Goal: Task Accomplishment & Management: Complete application form

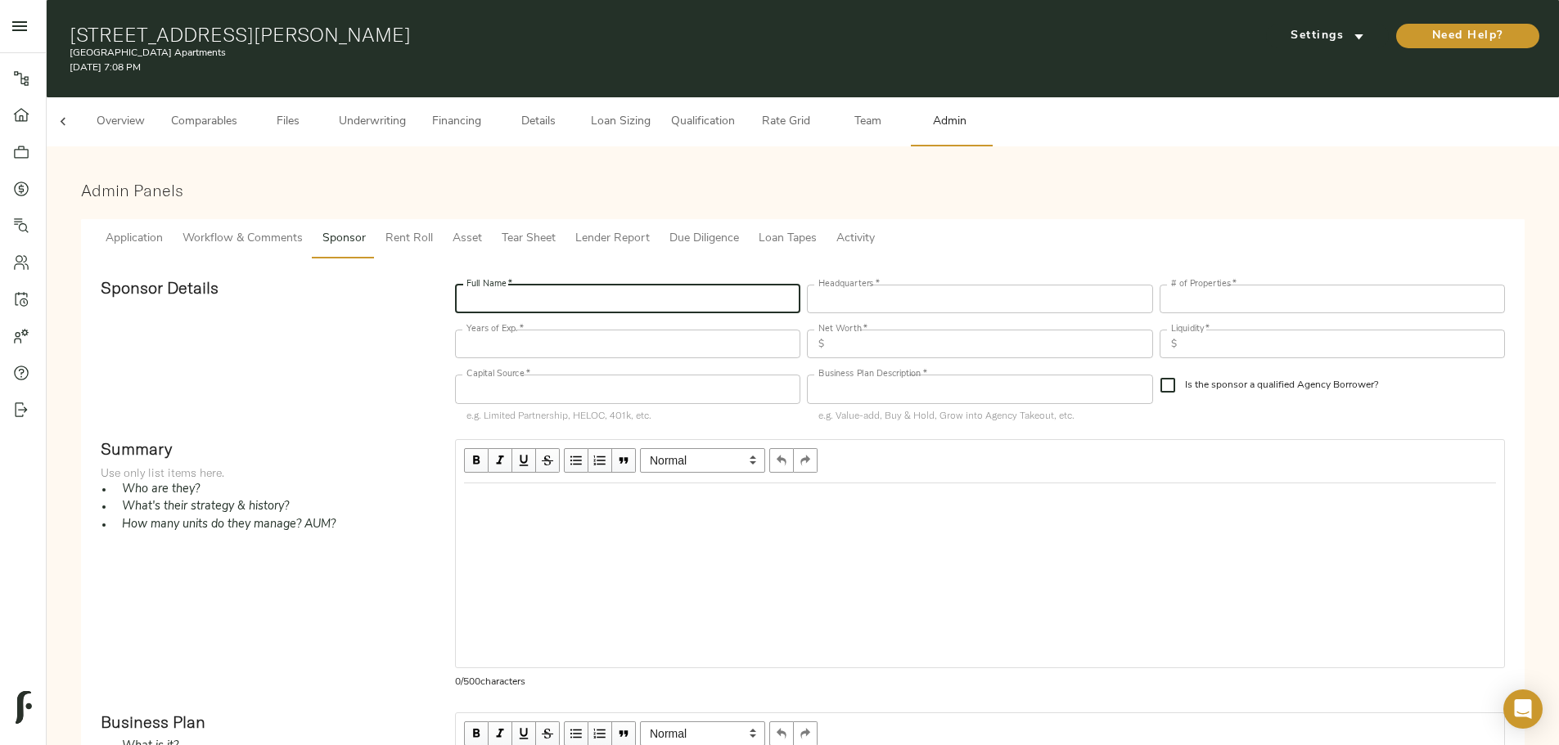
scroll to position [0, 64]
click at [617, 285] on input "text" at bounding box center [627, 299] width 345 height 29
click at [850, 285] on input "text" at bounding box center [979, 299] width 345 height 29
click at [668, 286] on input "[PERSON_NAME]" at bounding box center [627, 299] width 345 height 29
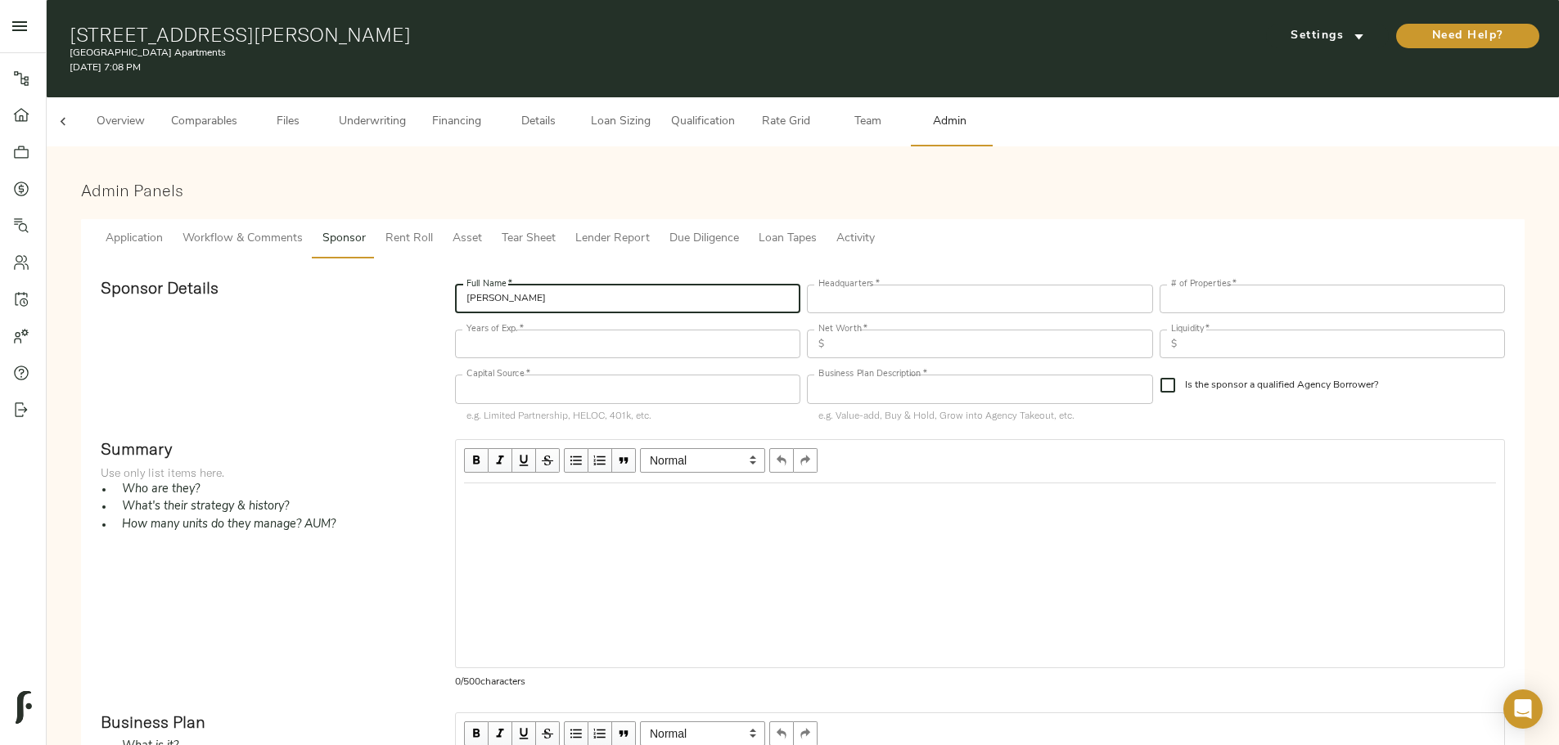
click at [668, 286] on input "[PERSON_NAME]" at bounding box center [627, 299] width 345 height 29
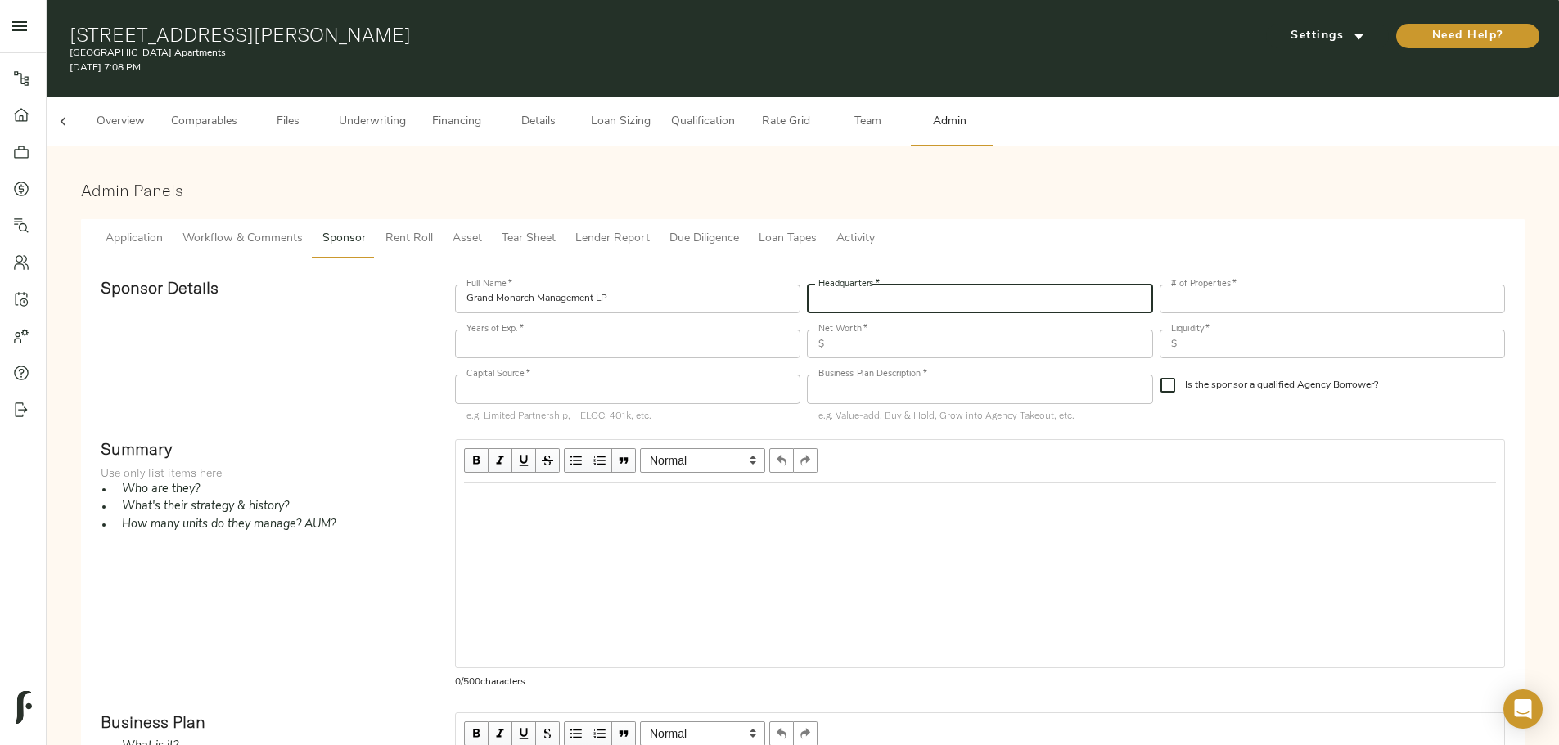
click at [847, 290] on input "text" at bounding box center [979, 299] width 345 height 29
click at [745, 285] on input "Grand Monarch Management LP" at bounding box center [627, 299] width 345 height 29
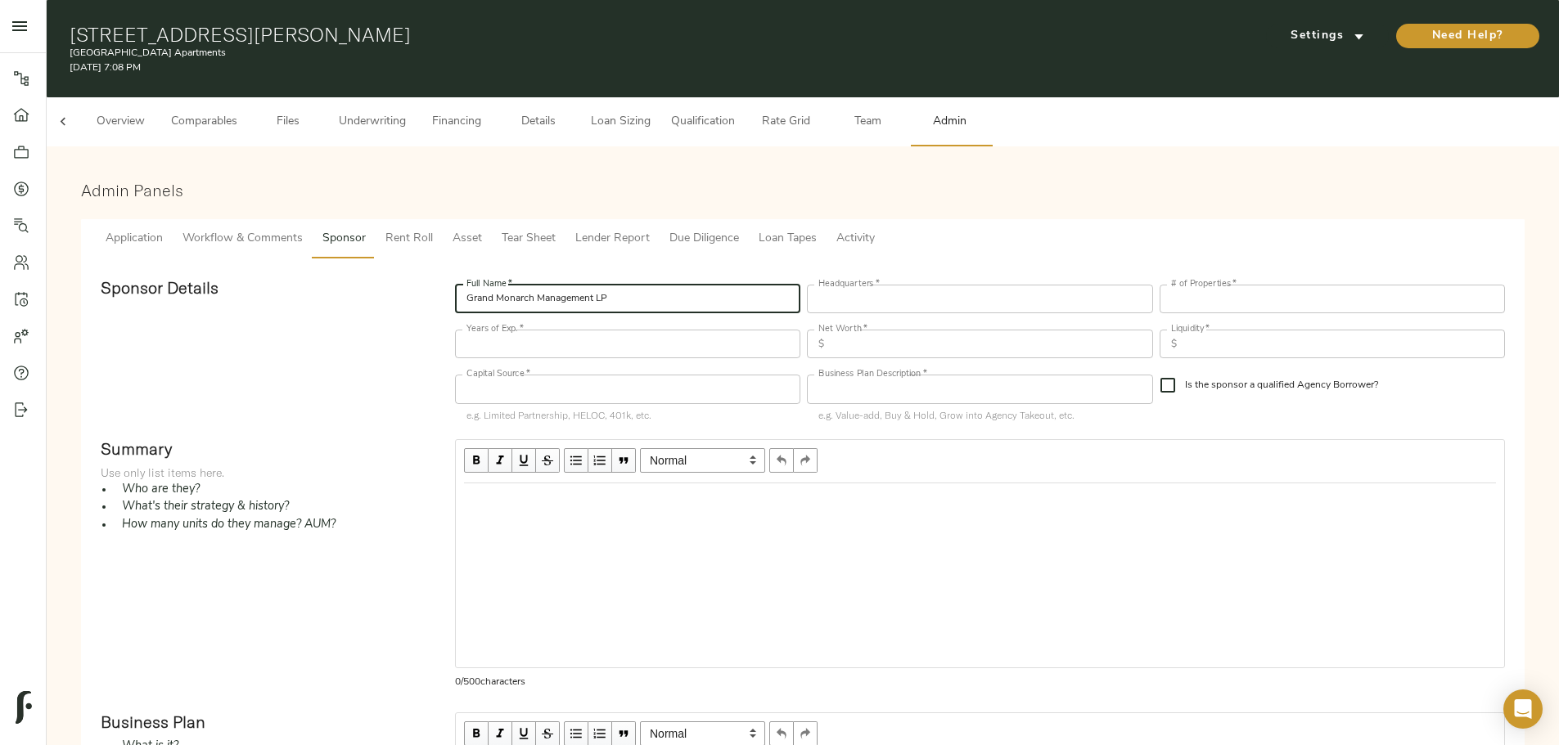
click at [745, 285] on input "Grand Monarch Management LP" at bounding box center [627, 299] width 345 height 29
type input "[PERSON_NAME]"
click at [955, 285] on input "text" at bounding box center [979, 299] width 345 height 29
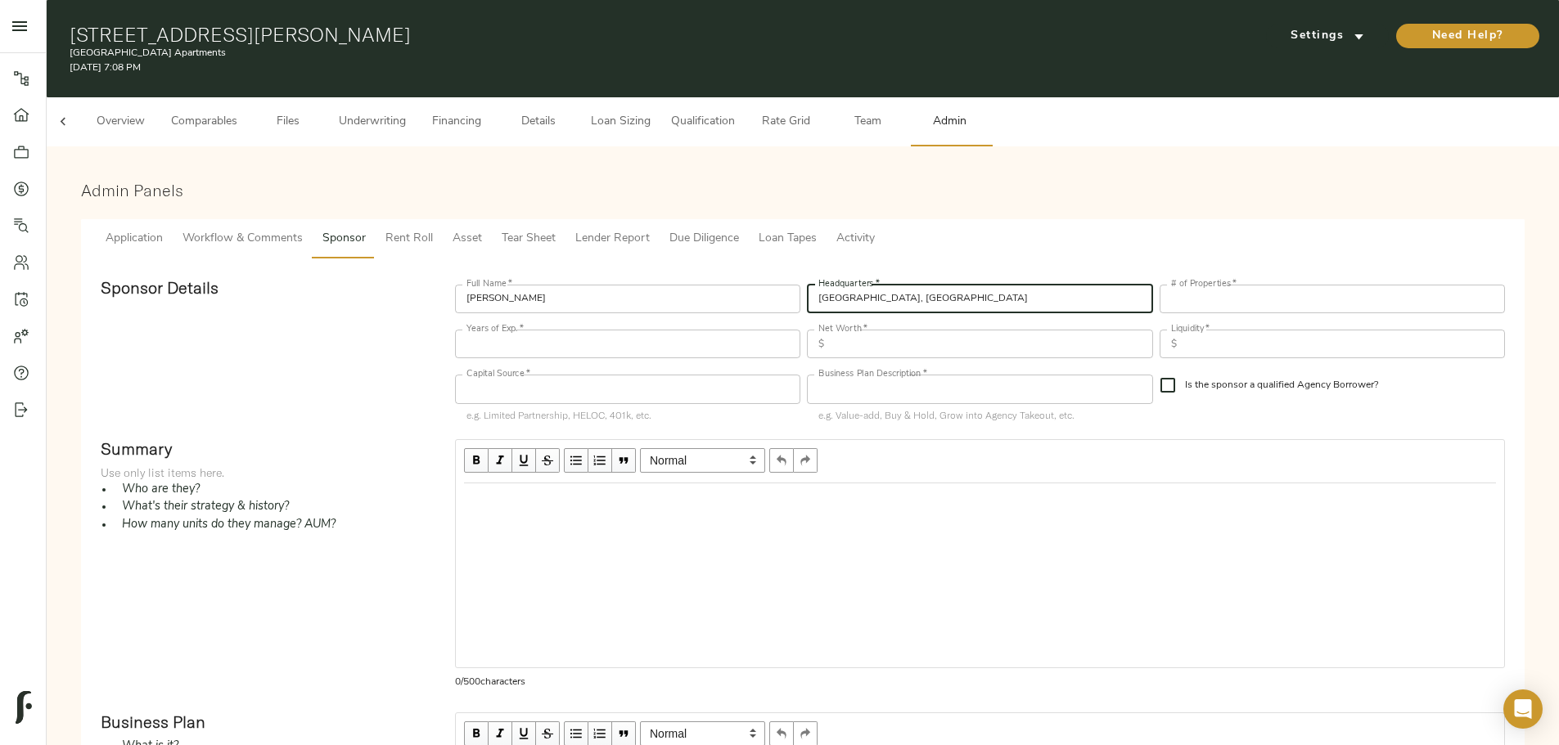
type input "[GEOGRAPHIC_DATA], [GEOGRAPHIC_DATA]"
click at [1159, 285] on input "number" at bounding box center [1331, 299] width 345 height 29
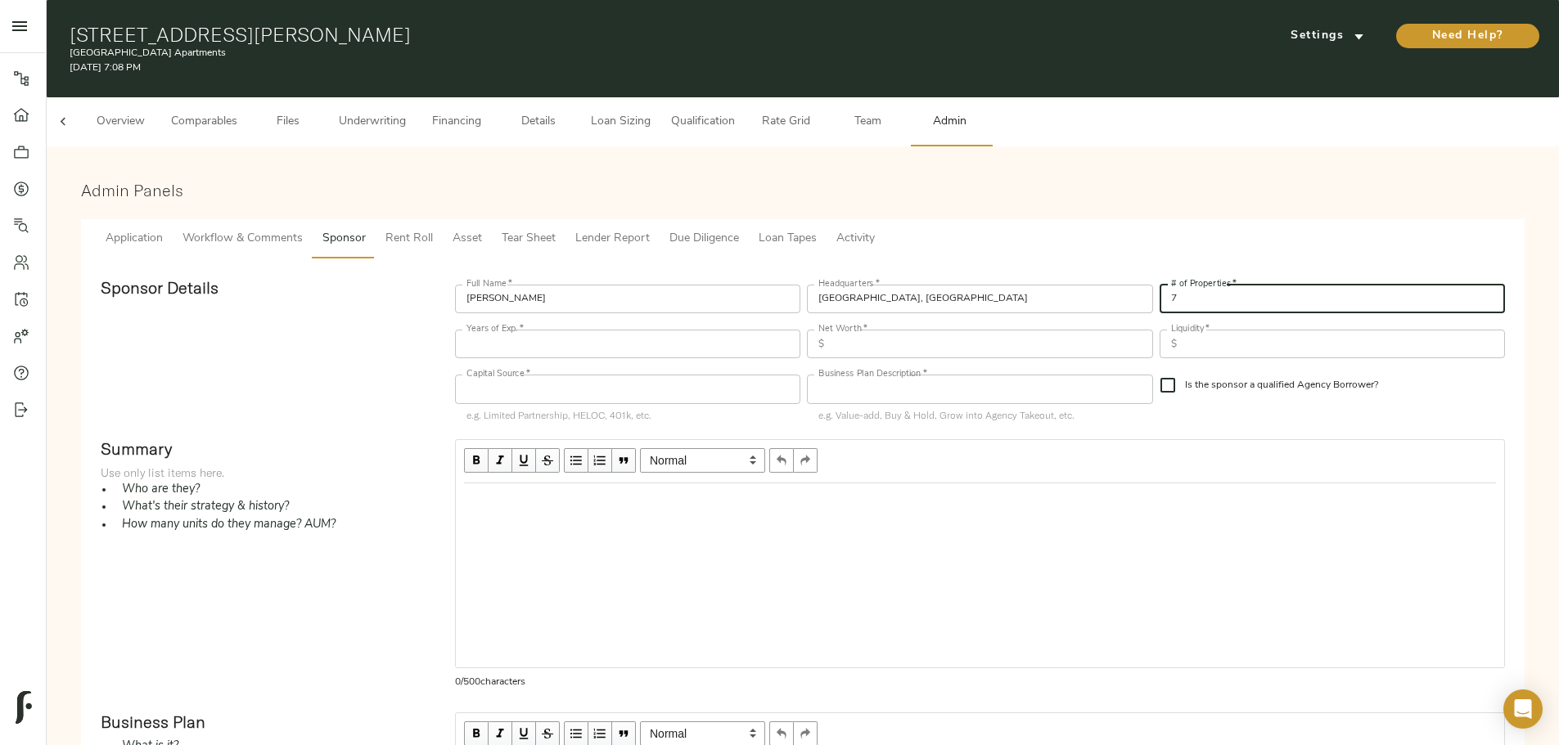
type input "7"
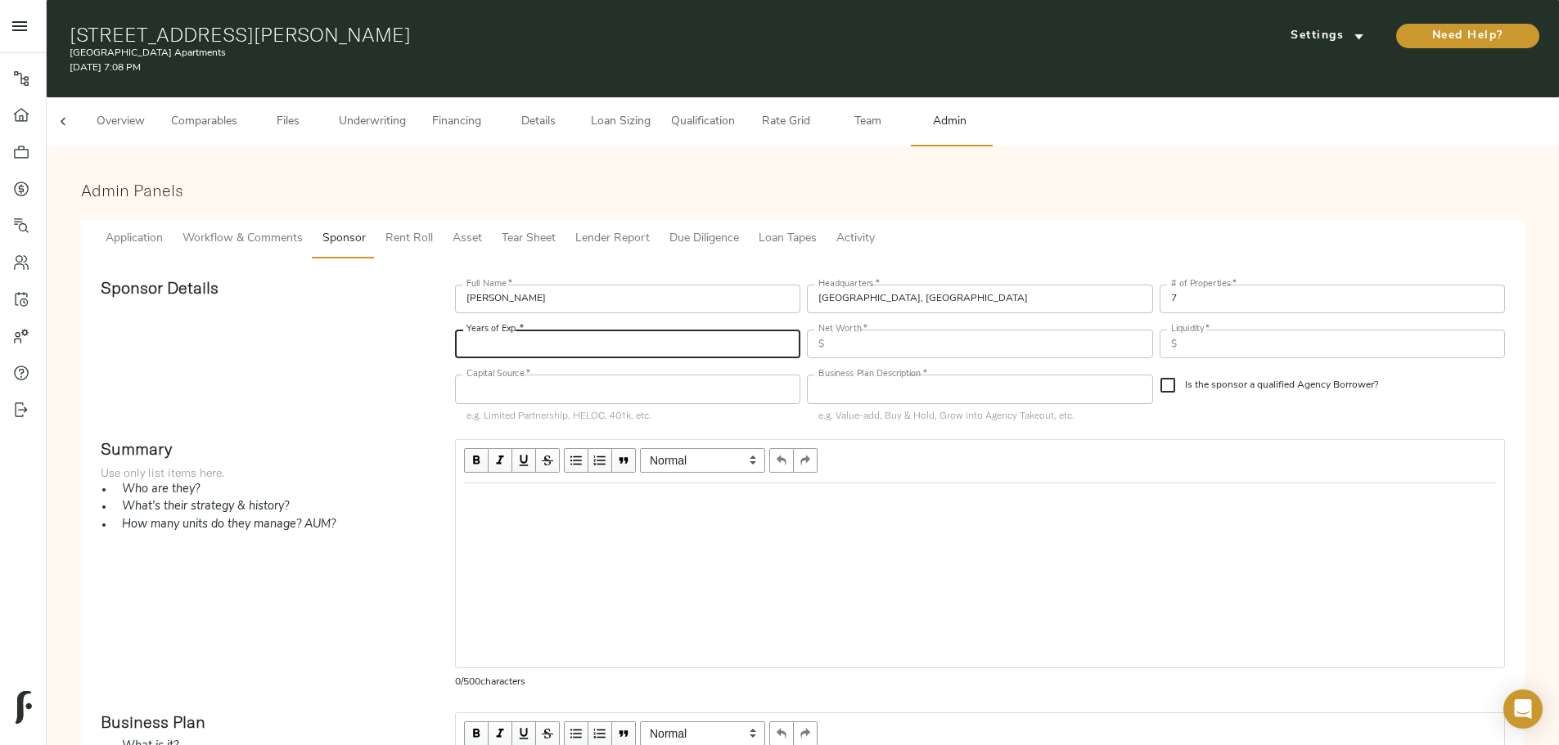
click at [709, 335] on input "number" at bounding box center [627, 344] width 345 height 29
type input "25"
click at [875, 330] on input "text" at bounding box center [991, 344] width 322 height 29
click at [898, 330] on input "text" at bounding box center [991, 344] width 322 height 29
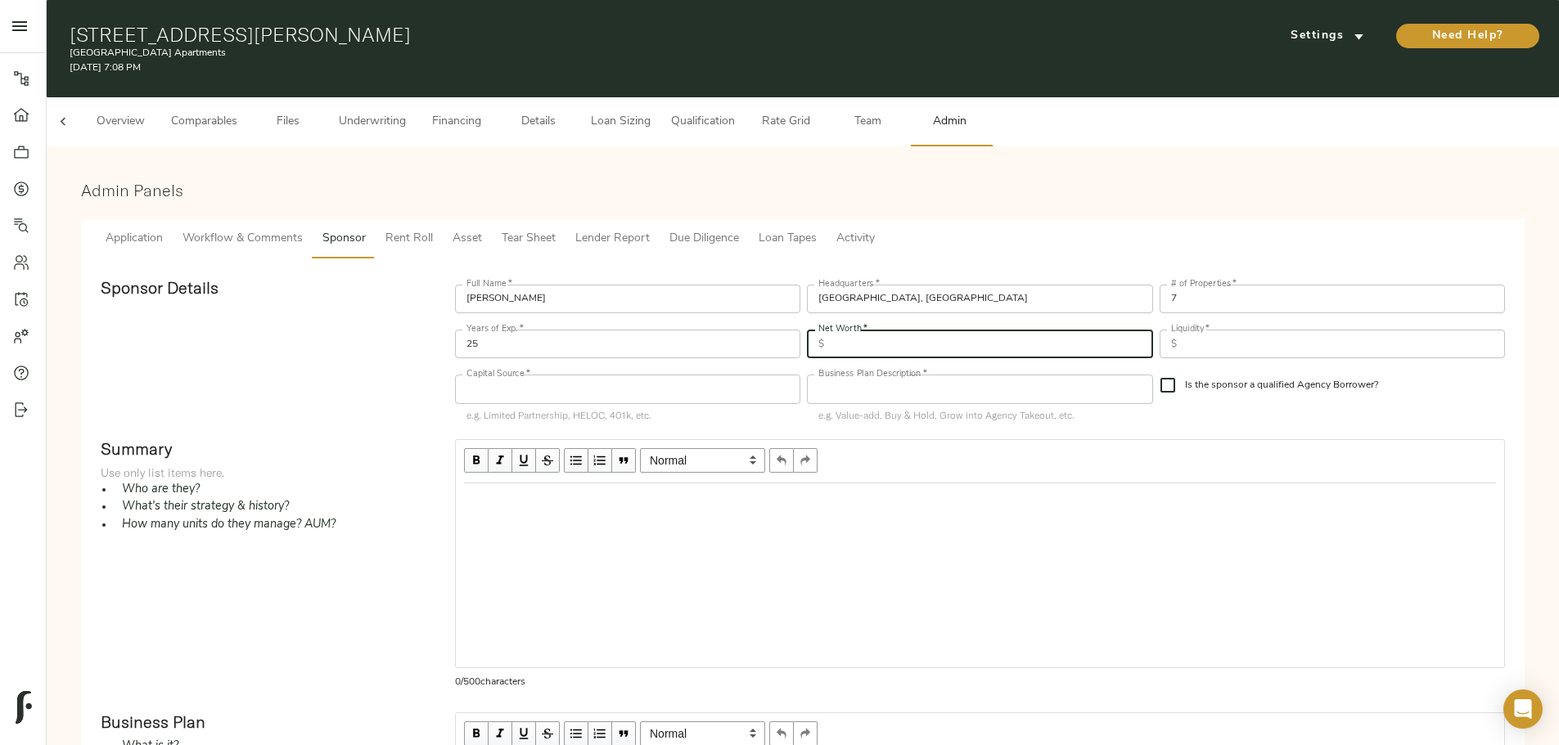
click at [1075, 368] on div "Full Name   * [PERSON_NAME] Full Name * Headquarters   * [GEOGRAPHIC_DATA], [GE…" at bounding box center [980, 352] width 1056 height 155
click at [934, 330] on input "text" at bounding box center [991, 344] width 322 height 29
click at [728, 380] on input "text" at bounding box center [627, 389] width 345 height 29
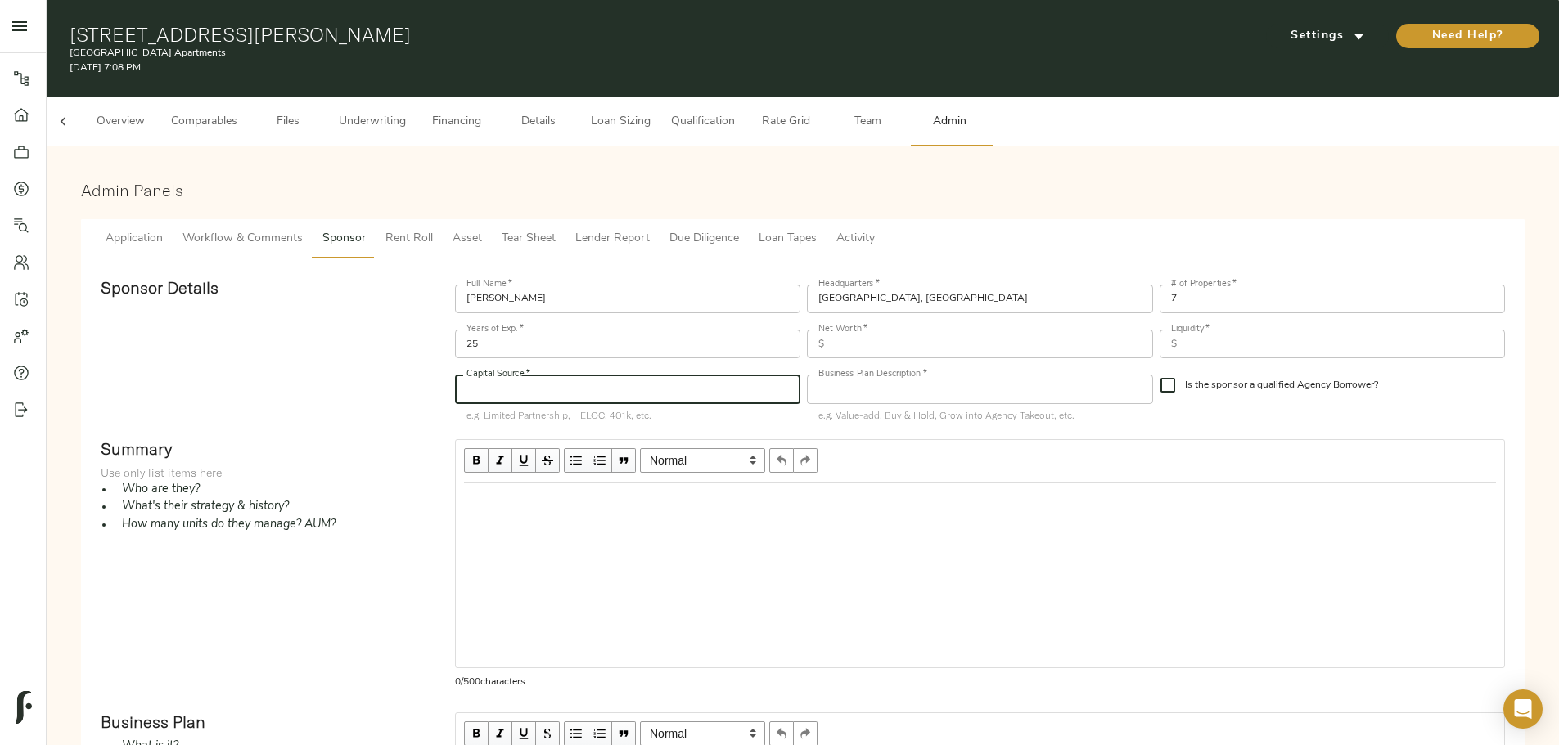
click at [886, 339] on input "text" at bounding box center [991, 344] width 322 height 29
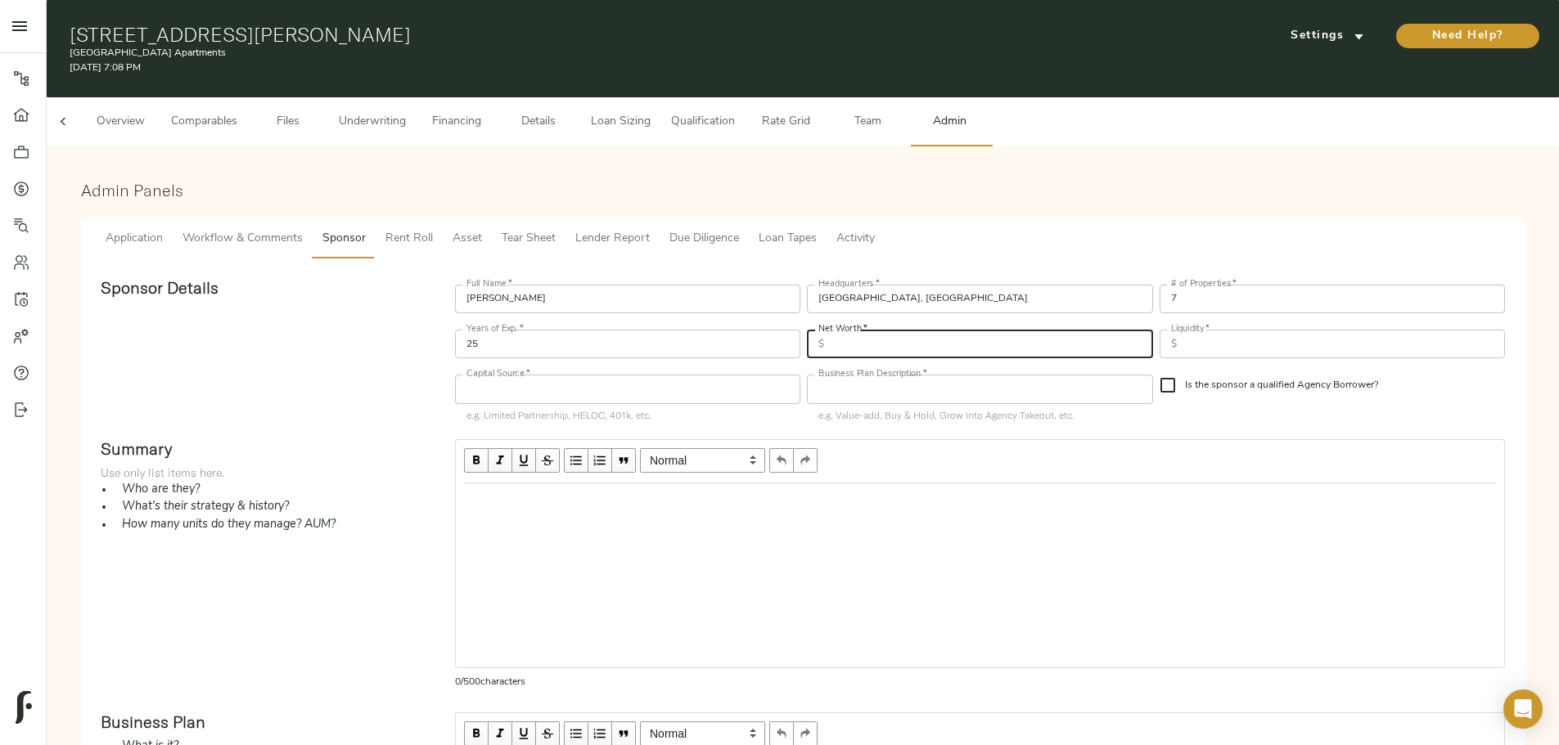
click at [1055, 351] on div "Full Name   * [PERSON_NAME] Full Name * Headquarters   * [GEOGRAPHIC_DATA], [GE…" at bounding box center [980, 352] width 1056 height 155
click at [960, 330] on input "text" at bounding box center [991, 344] width 322 height 29
click at [897, 330] on input "text" at bounding box center [991, 344] width 322 height 29
click at [1183, 330] on input "text" at bounding box center [1344, 344] width 322 height 29
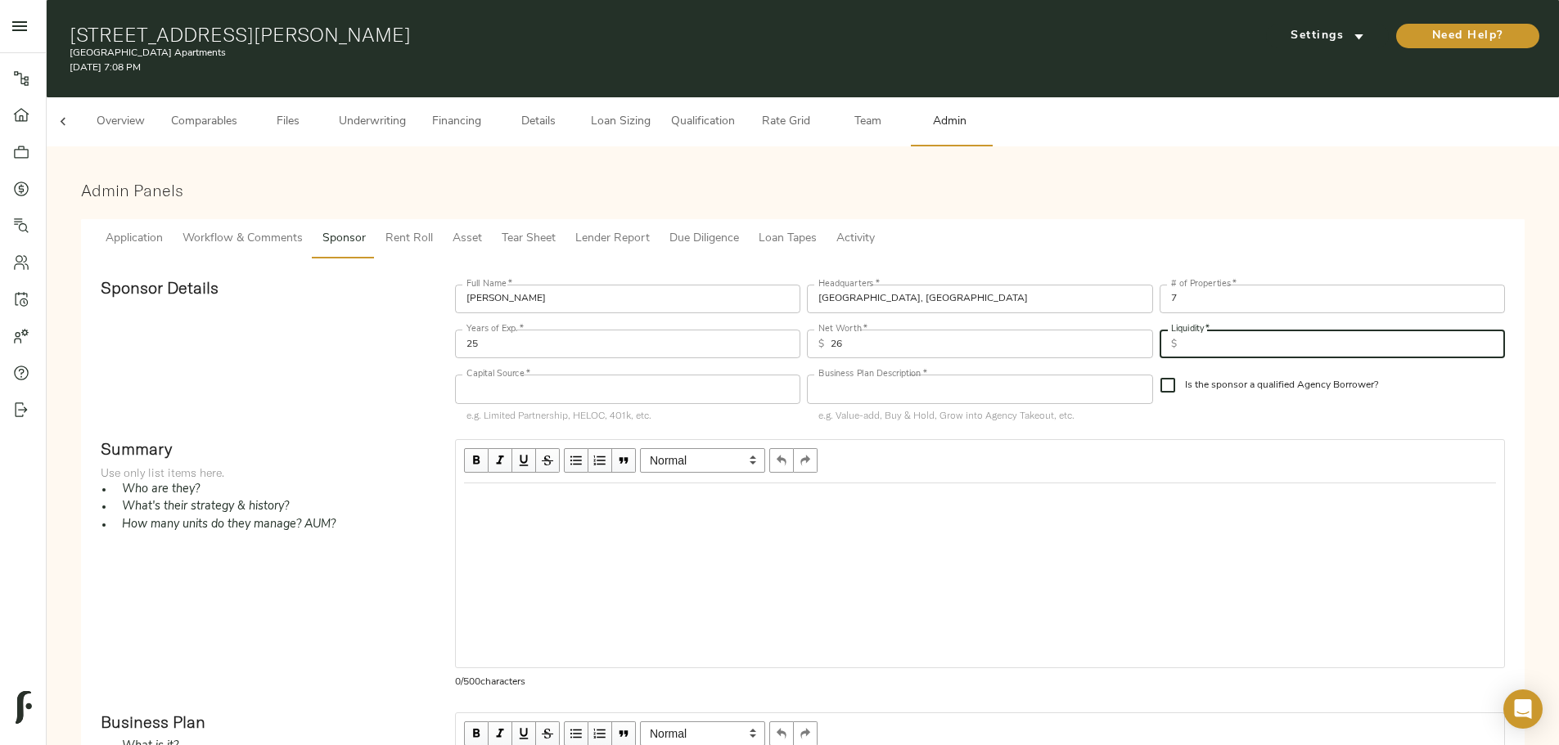
click at [923, 335] on input "26" at bounding box center [991, 344] width 322 height 29
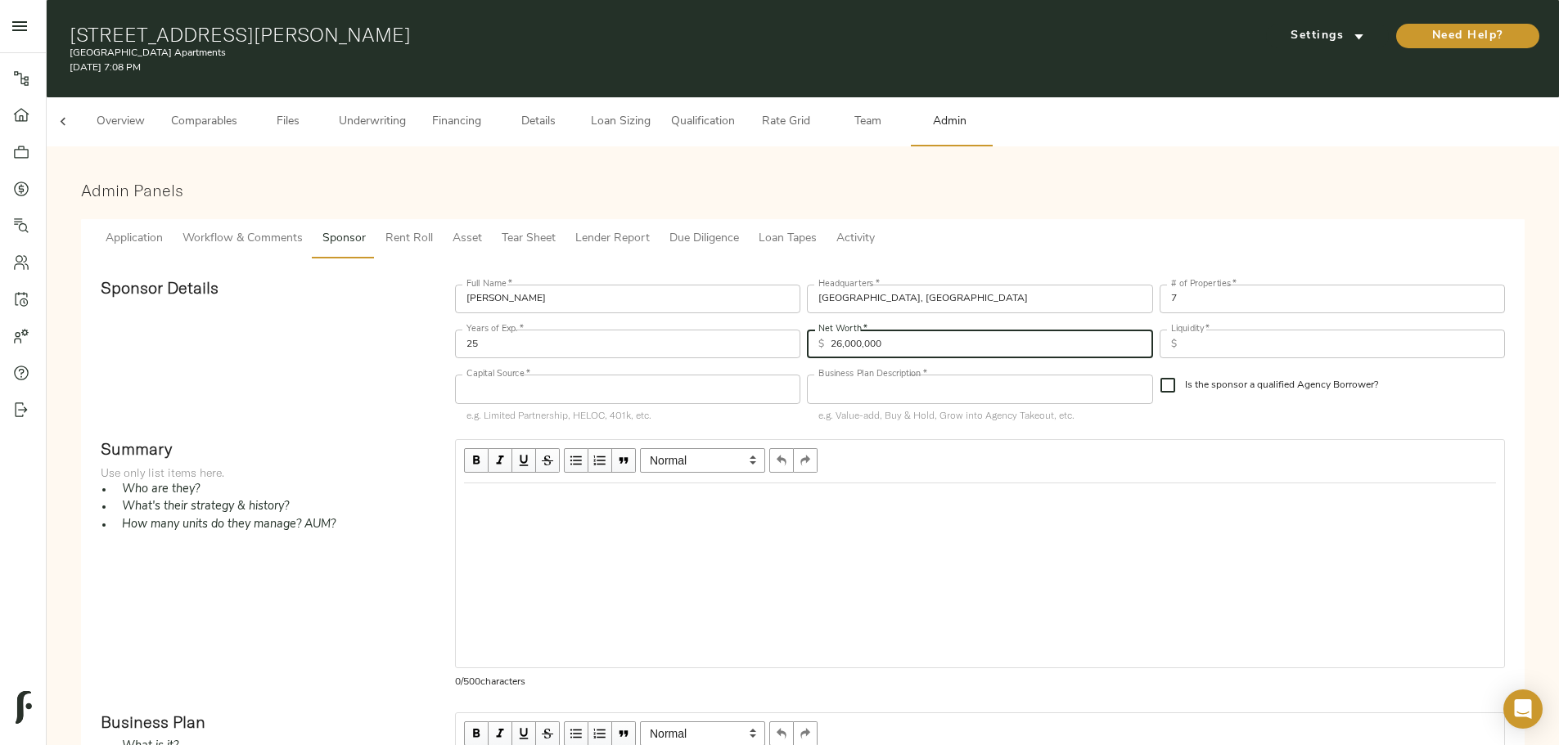
type input "26,000,000"
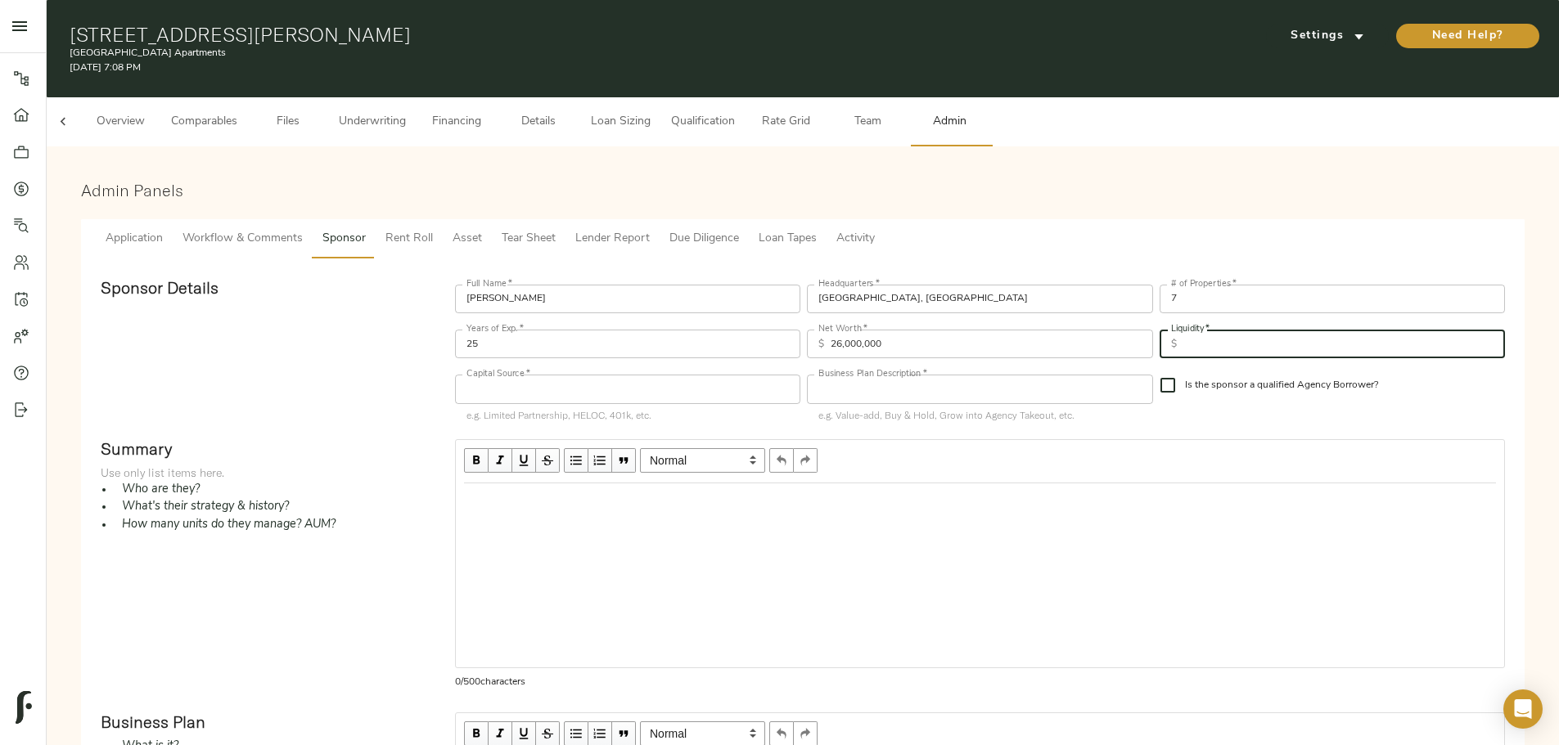
click at [1183, 330] on input "text" at bounding box center [1344, 344] width 322 height 29
type input "3,000,000"
click at [727, 388] on input "text" at bounding box center [627, 389] width 345 height 29
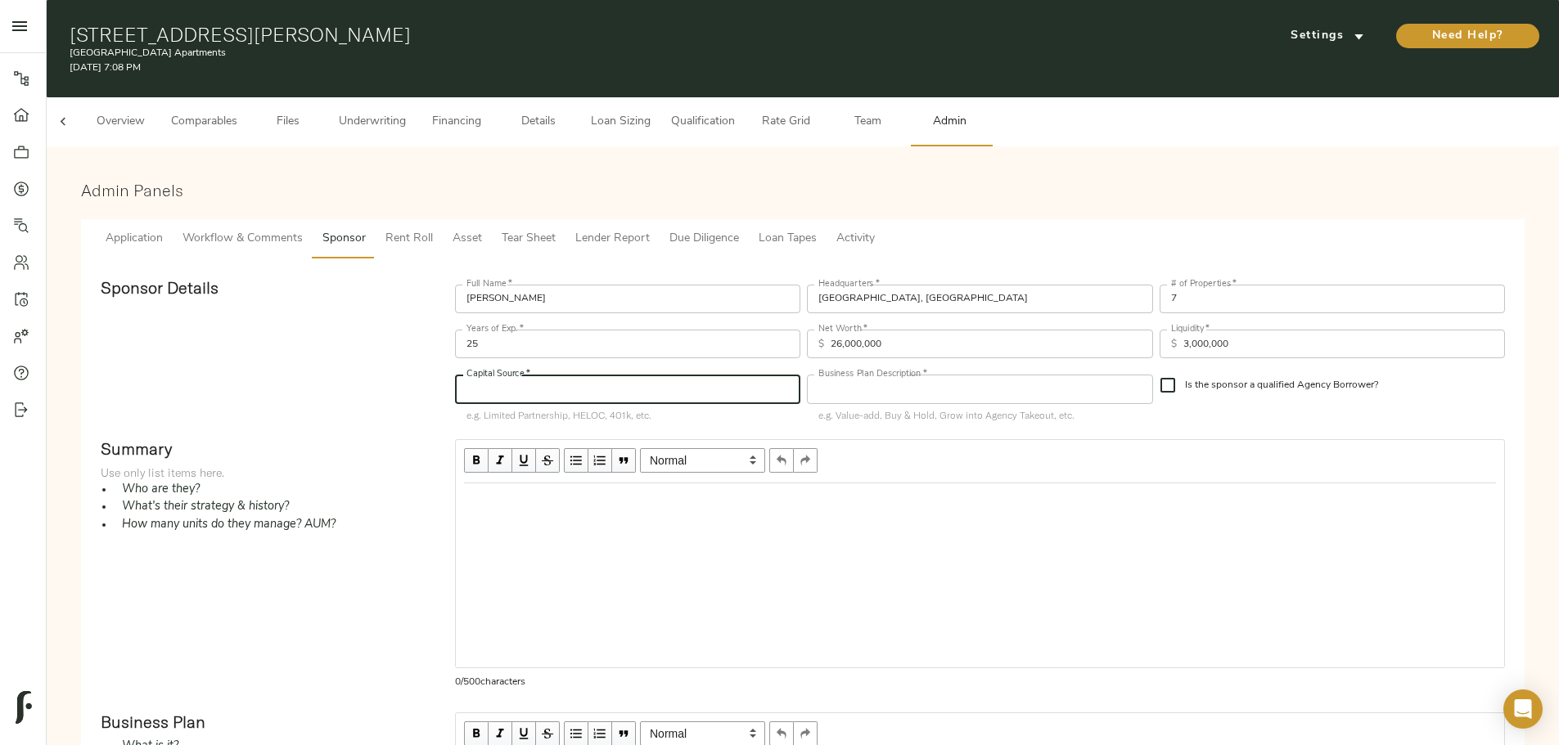
click at [930, 337] on input "26,000,000" at bounding box center [991, 344] width 322 height 29
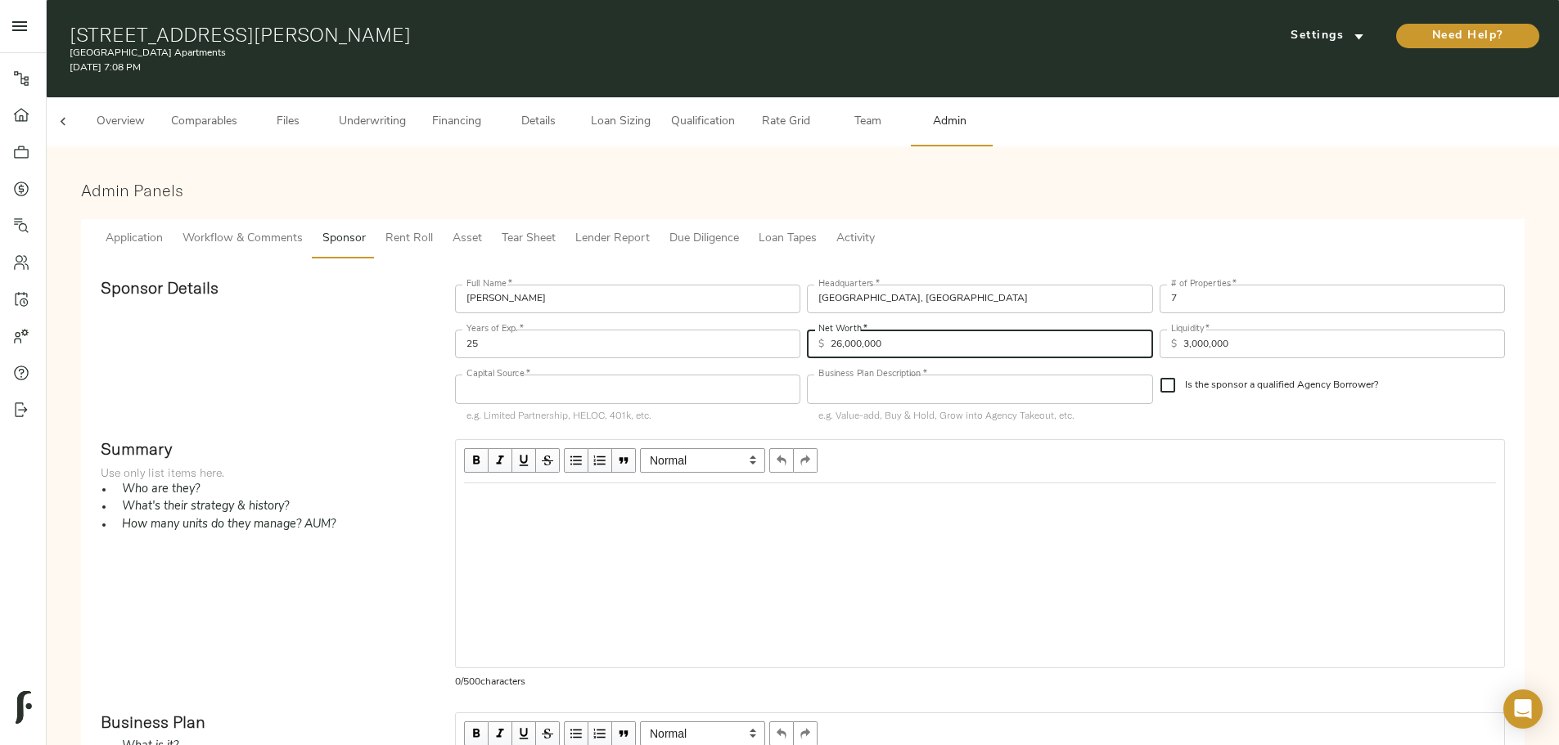
click at [930, 337] on input "26,000,000" at bounding box center [991, 344] width 322 height 29
click at [868, 320] on div "Net Worth   * $ Net Worth *" at bounding box center [979, 342] width 352 height 45
click at [868, 330] on input "text" at bounding box center [991, 344] width 322 height 29
type input "17,018,250"
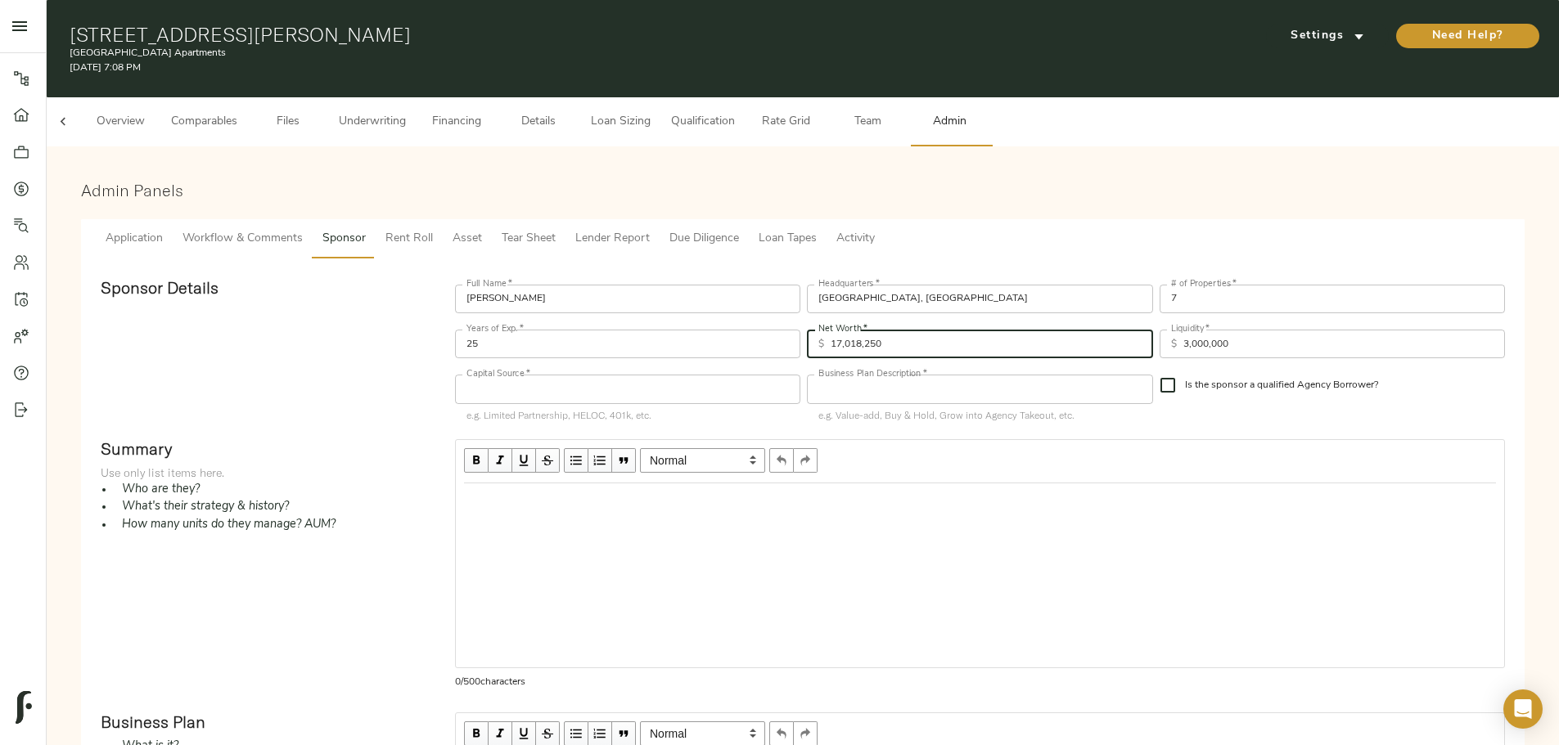
click at [1183, 331] on input "3,000,000" at bounding box center [1344, 344] width 322 height 29
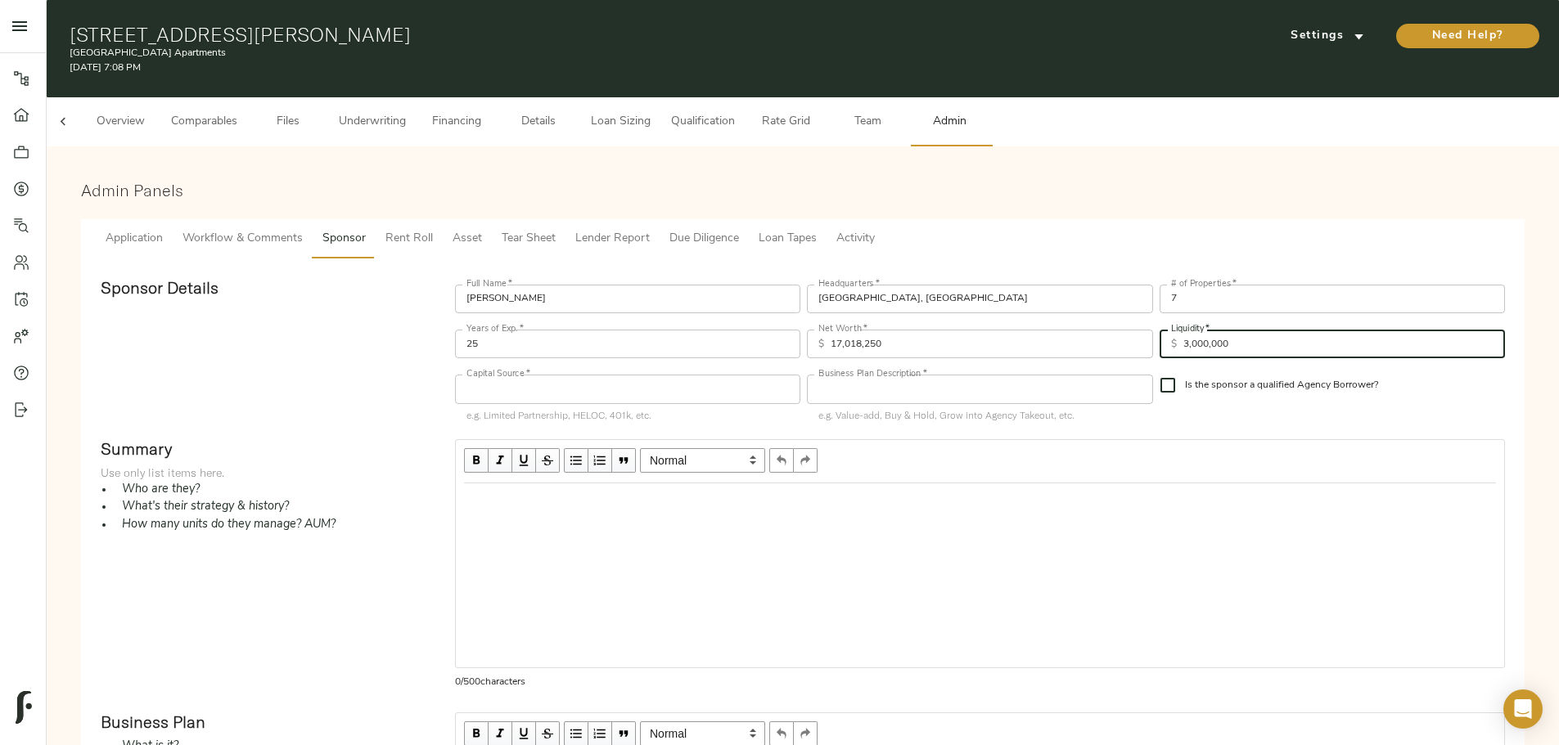
click at [1183, 331] on input "3,000,000" at bounding box center [1344, 344] width 322 height 29
type input "2,729,250"
click at [661, 375] on input "text" at bounding box center [627, 389] width 345 height 29
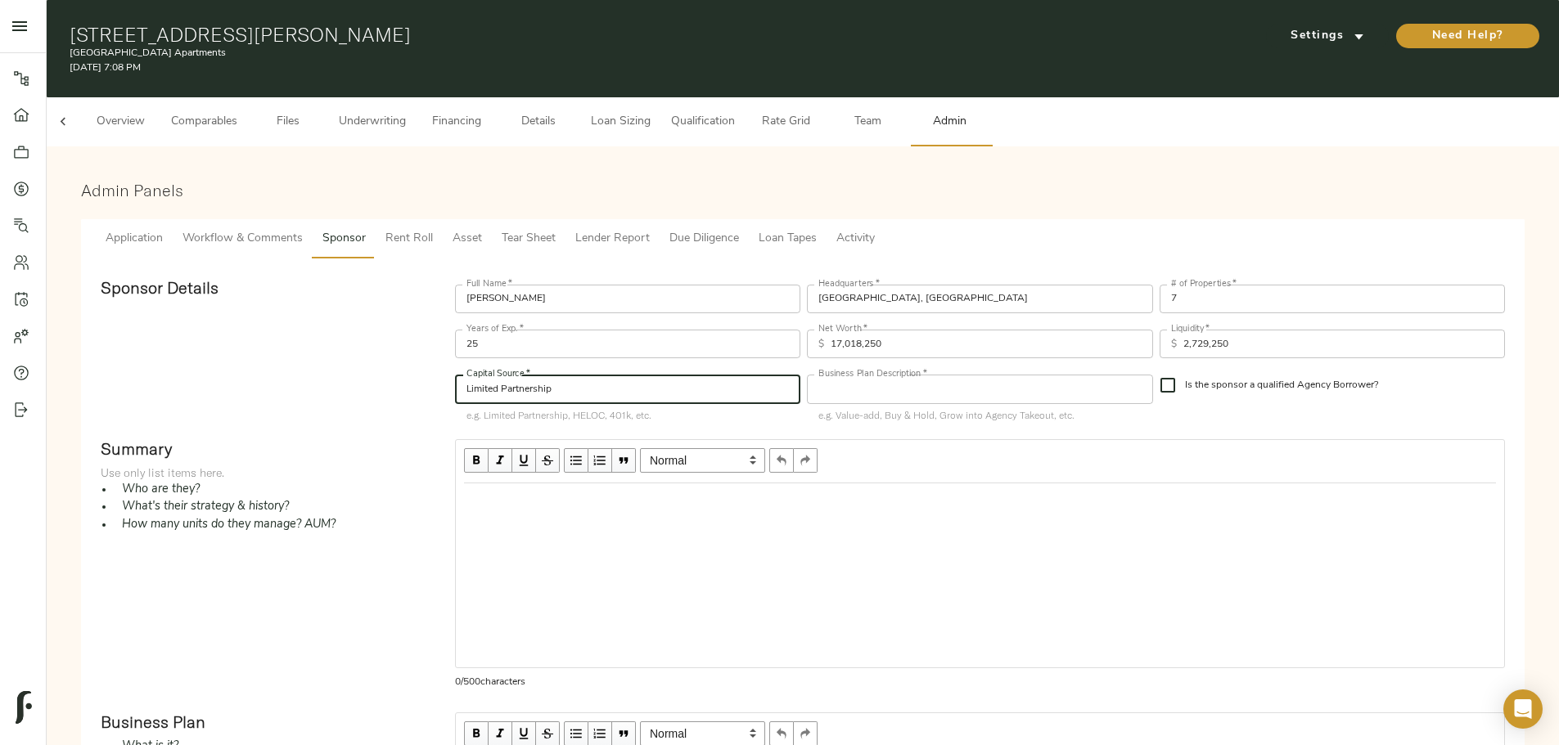
type input "Limited Partnership"
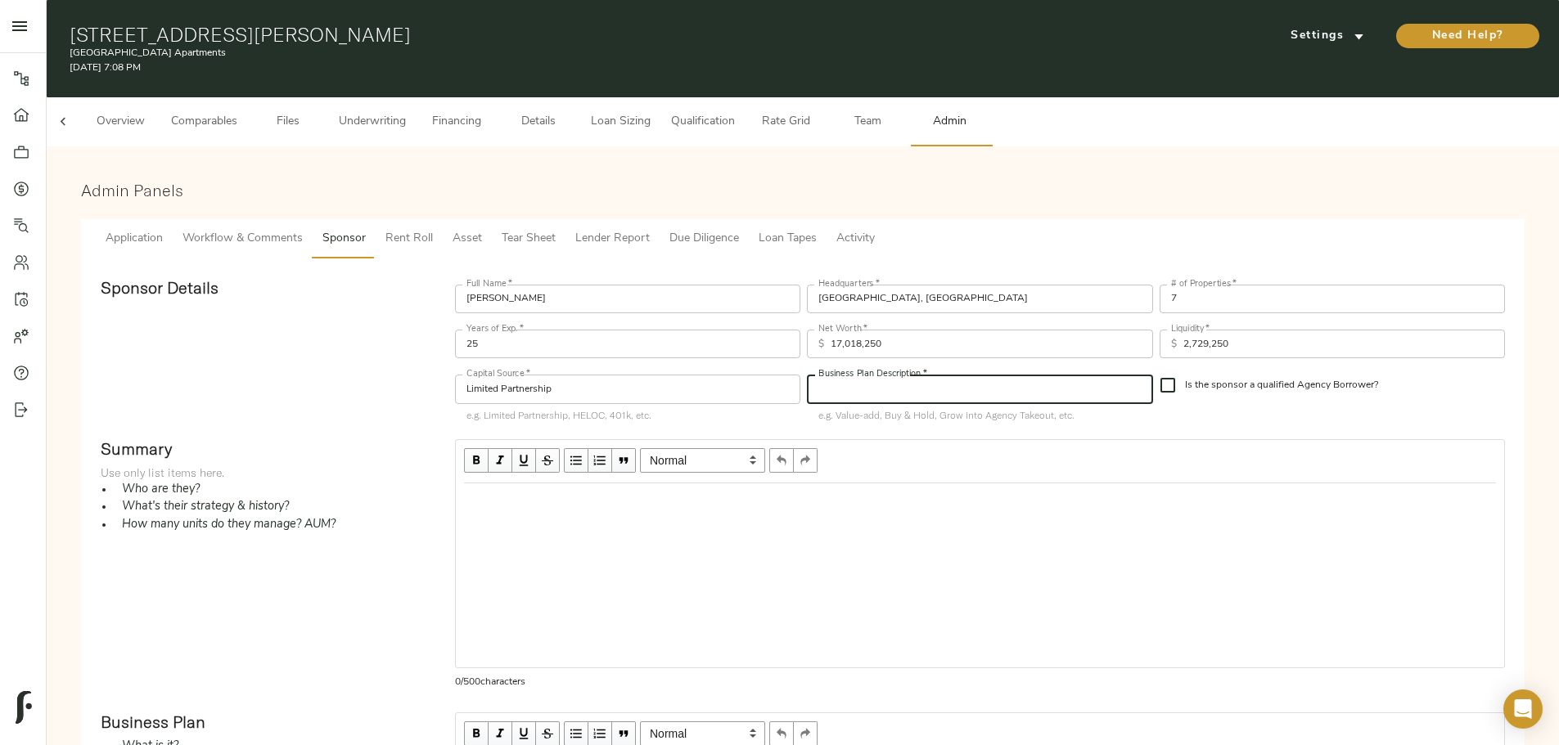
click at [963, 376] on input "text" at bounding box center [979, 389] width 345 height 29
click at [919, 375] on input "text" at bounding box center [979, 389] width 345 height 29
type input "G"
type input "L"
type input "Grow into Agency Takeout"
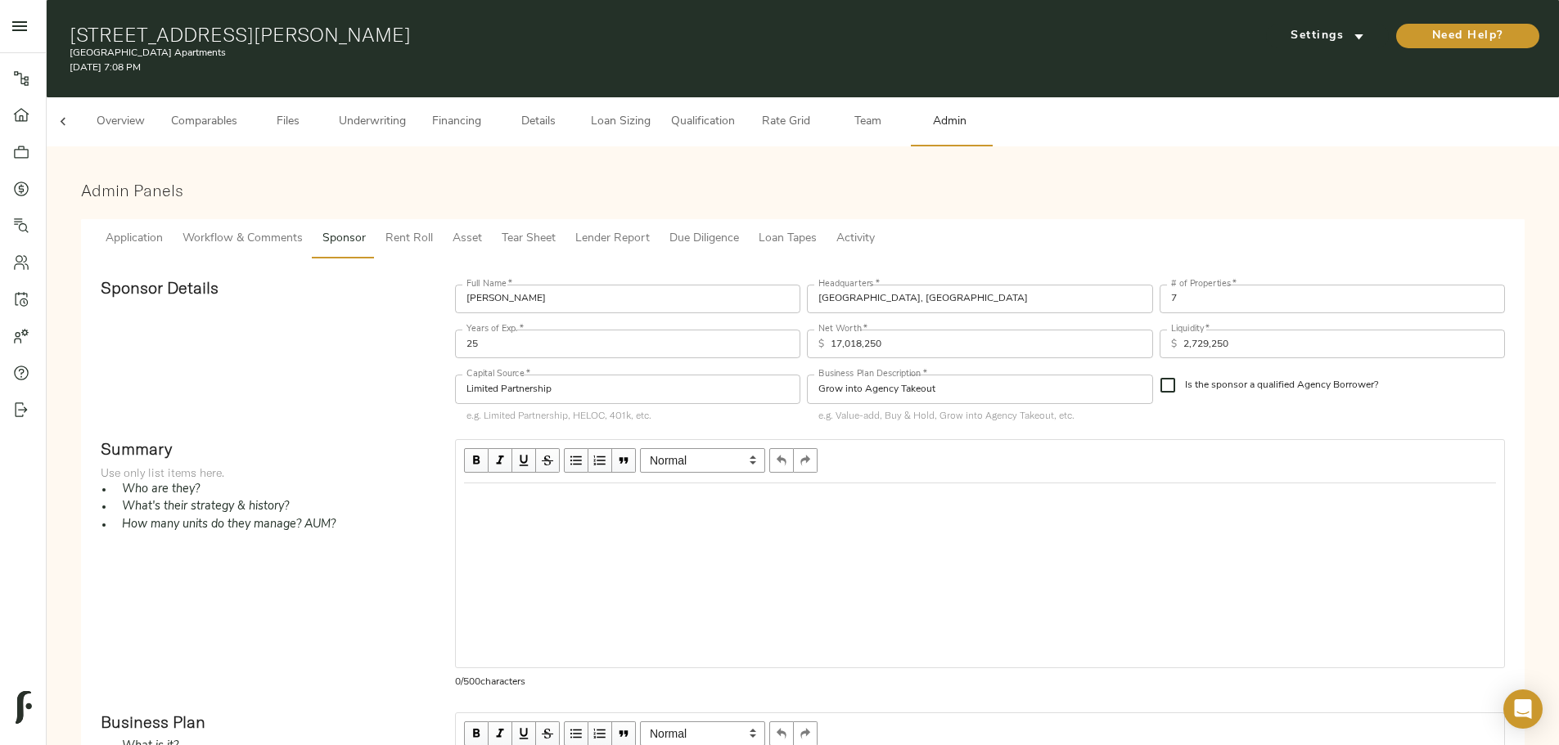
click at [619, 519] on div "Edit text" at bounding box center [980, 501] width 1046 height 34
click at [665, 511] on div "Edit text" at bounding box center [980, 502] width 1032 height 20
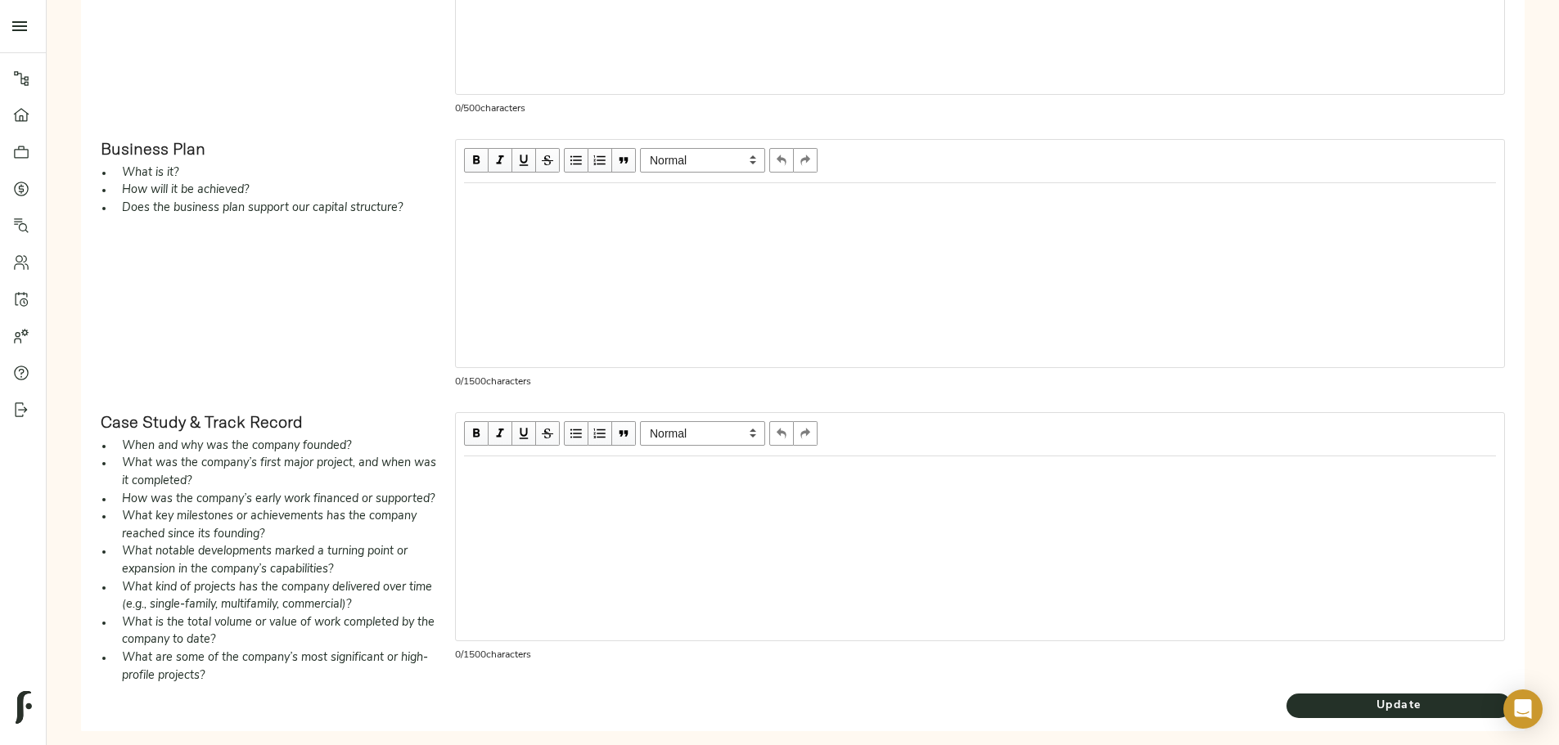
scroll to position [573, 0]
click at [669, 537] on div at bounding box center [980, 549] width 1048 height 184
click at [616, 493] on div "Edit text" at bounding box center [980, 475] width 1046 height 34
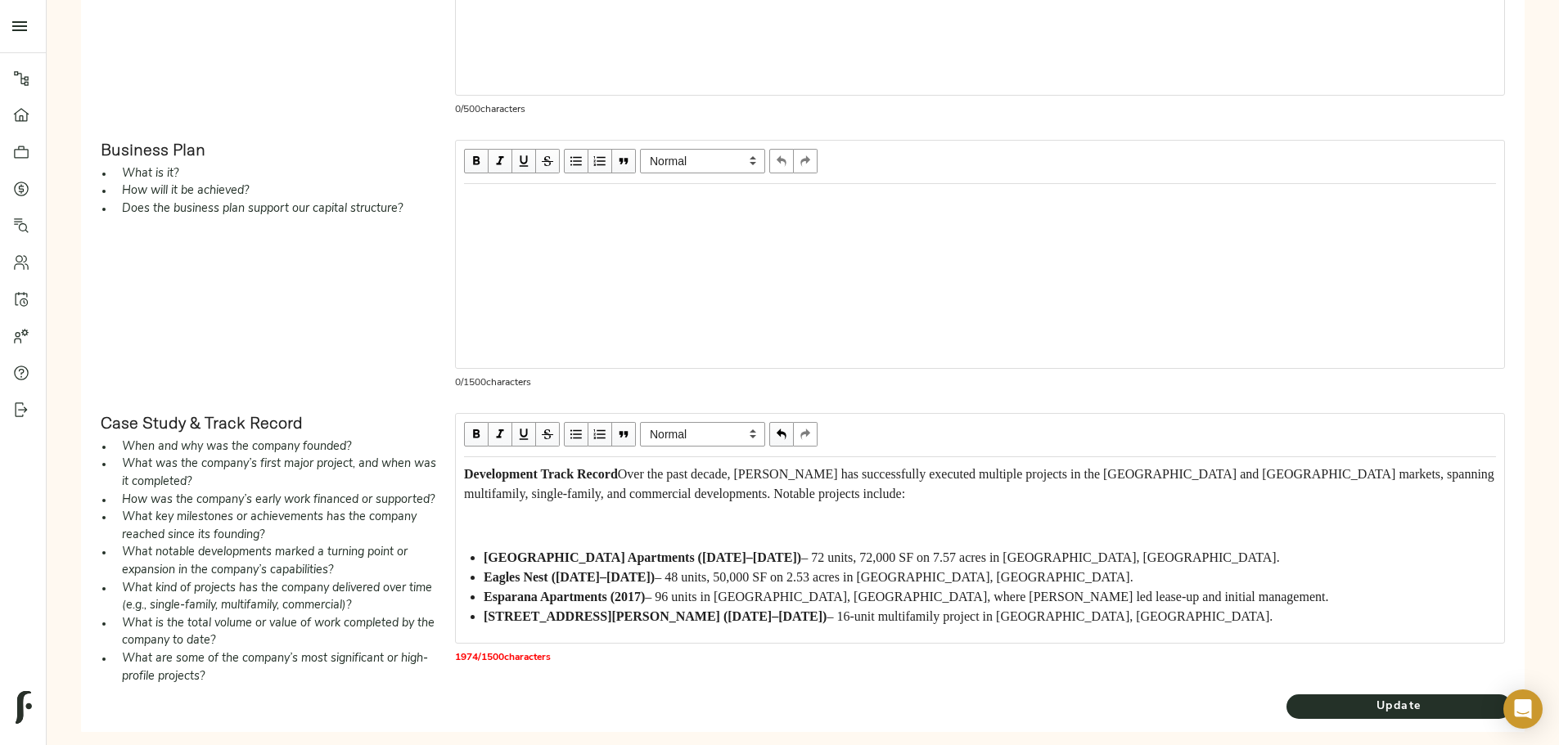
scroll to position [204, 0]
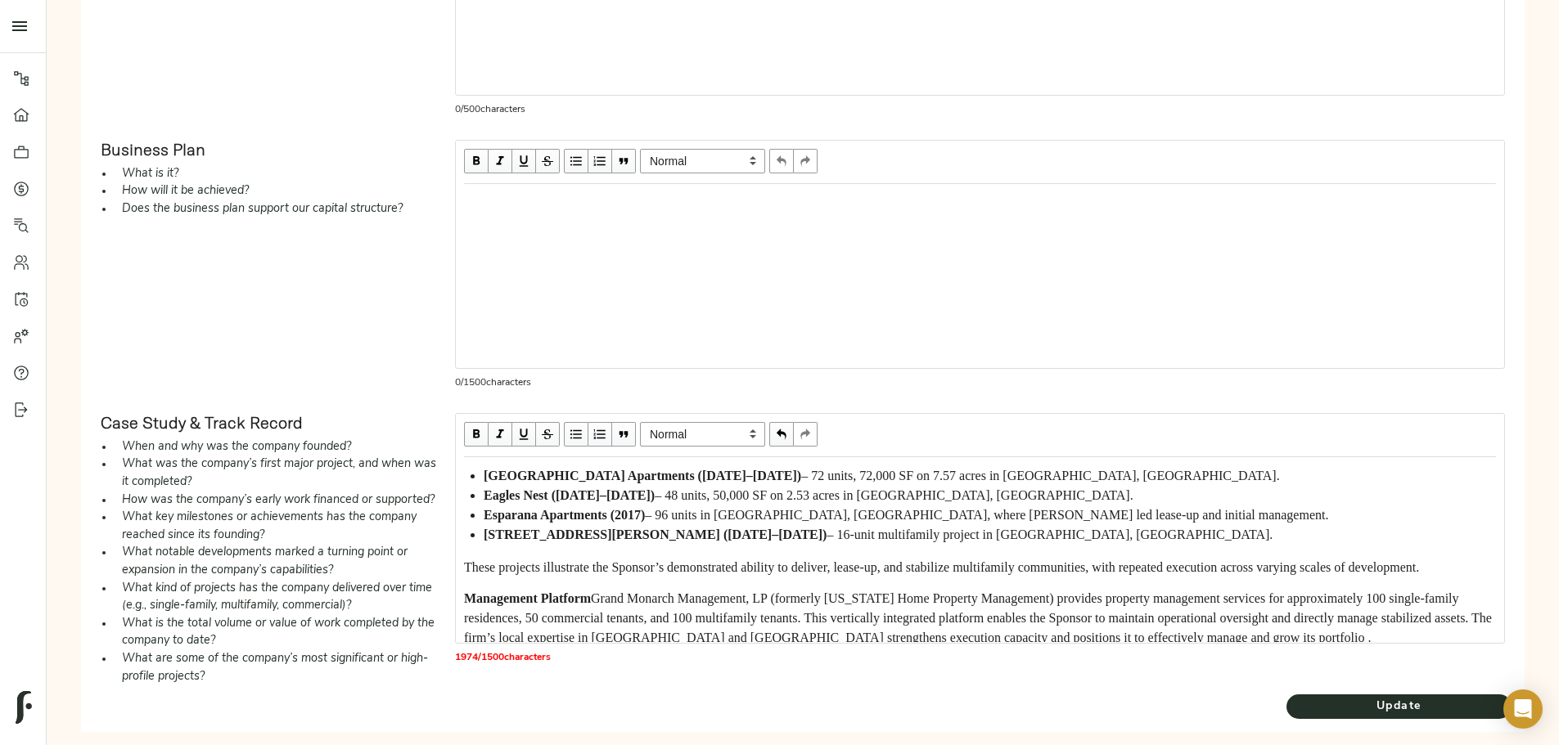
click at [608, 453] on div "Edit text" at bounding box center [980, 444] width 1032 height 20
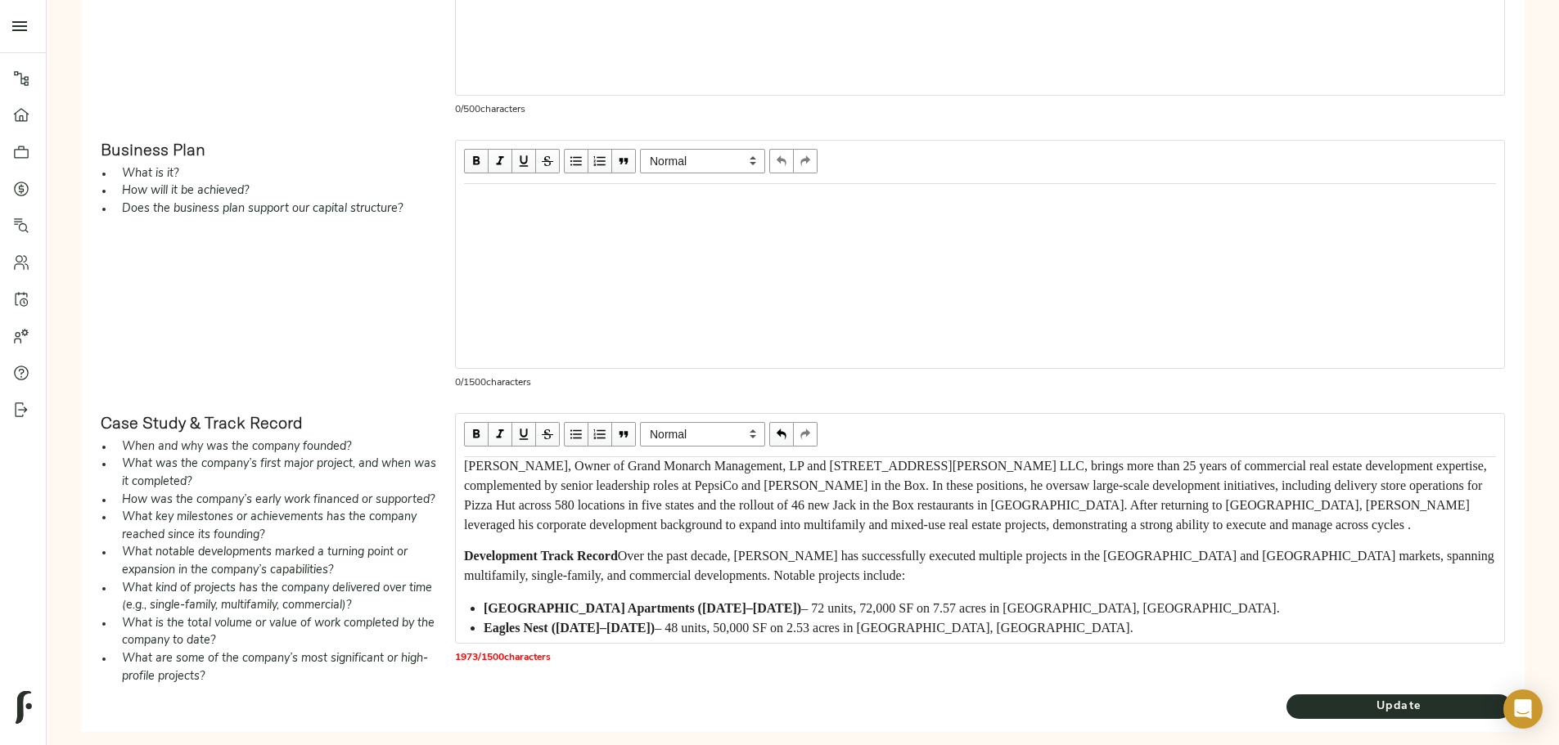
scroll to position [122, 0]
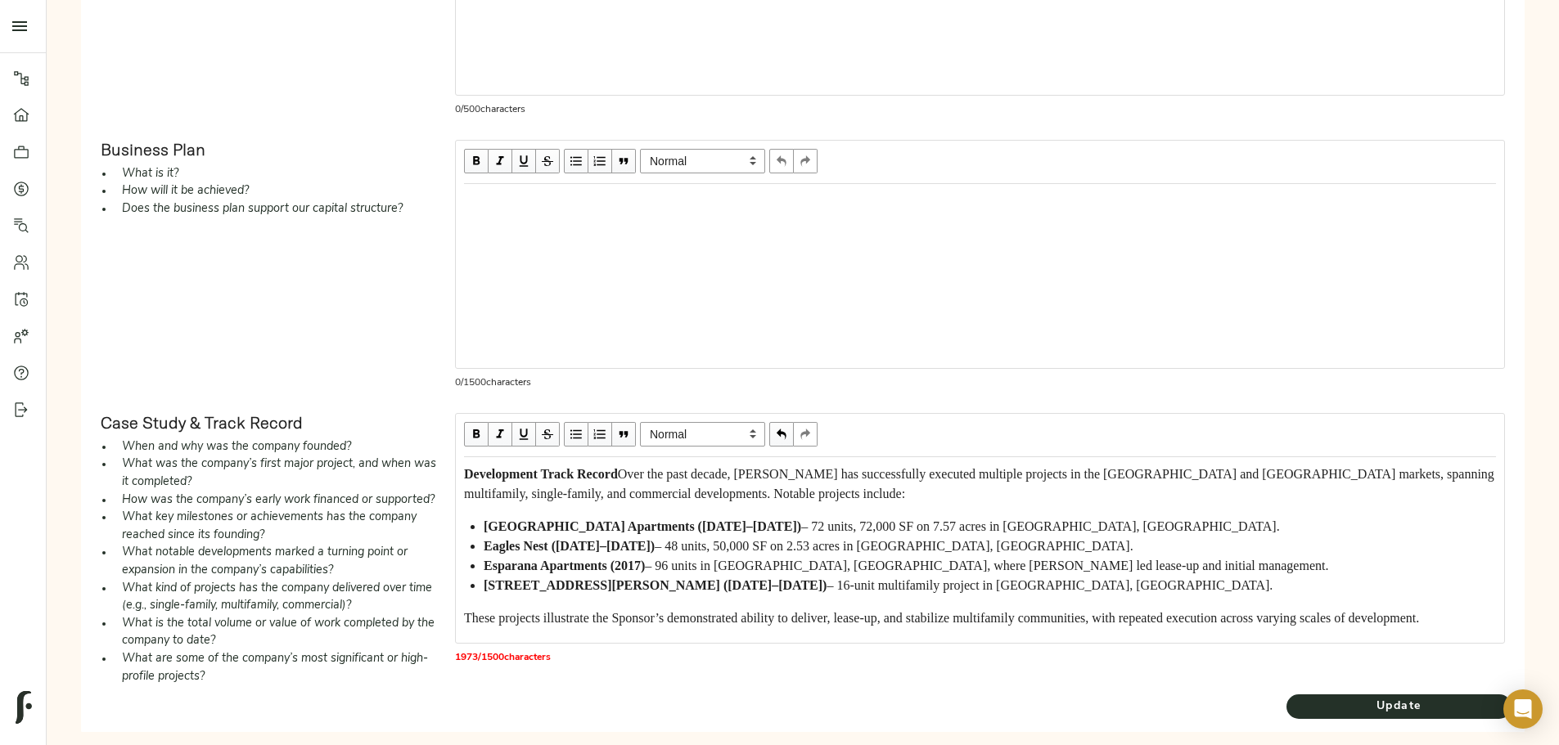
click at [605, 501] on span "Over the past decade, [PERSON_NAME] has successfully executed multiple projects…" at bounding box center [980, 484] width 1033 height 34
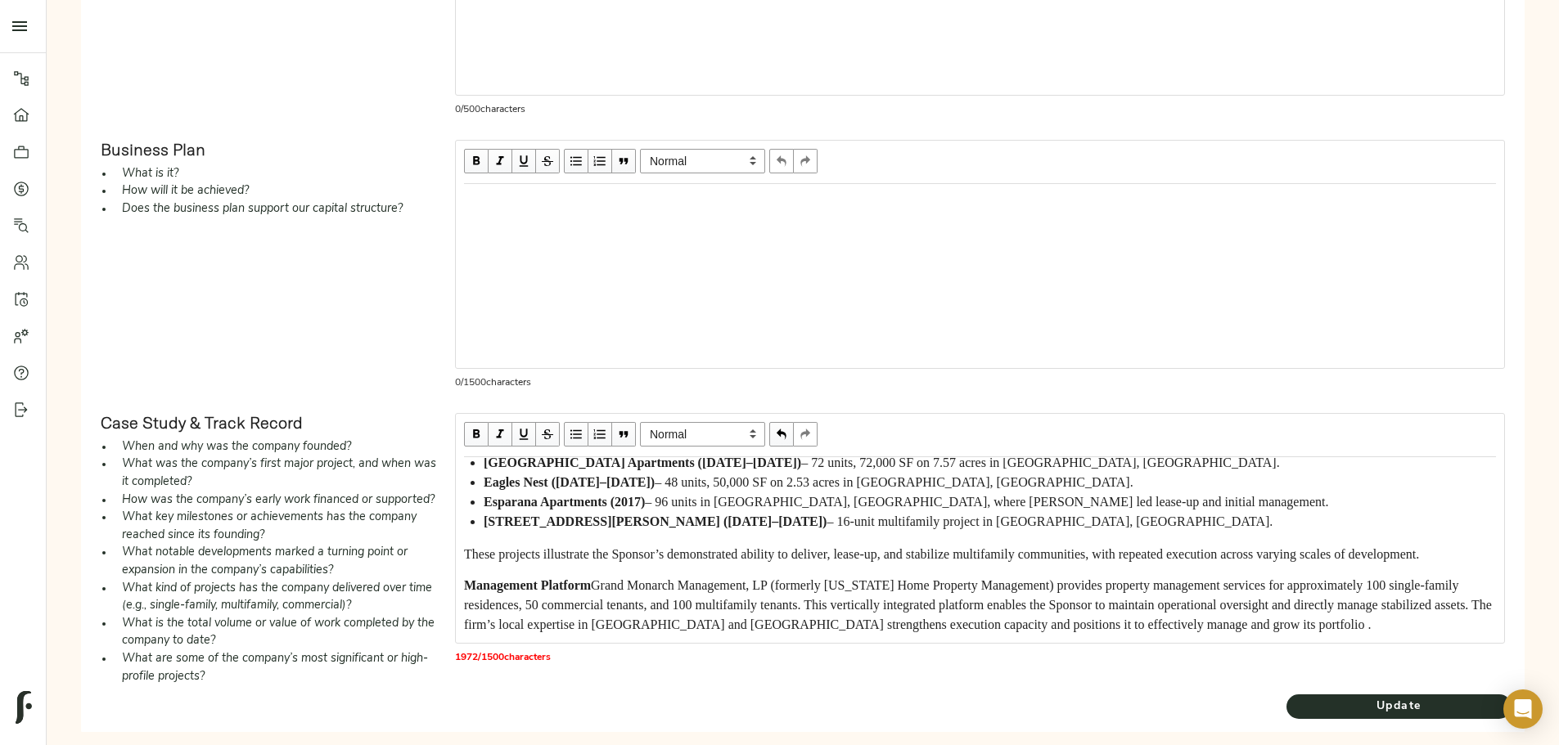
scroll to position [500, 0]
click at [611, 578] on span "Grand Monarch Management, LP (formerly [US_STATE] Home Property Management) pro…" at bounding box center [979, 604] width 1031 height 53
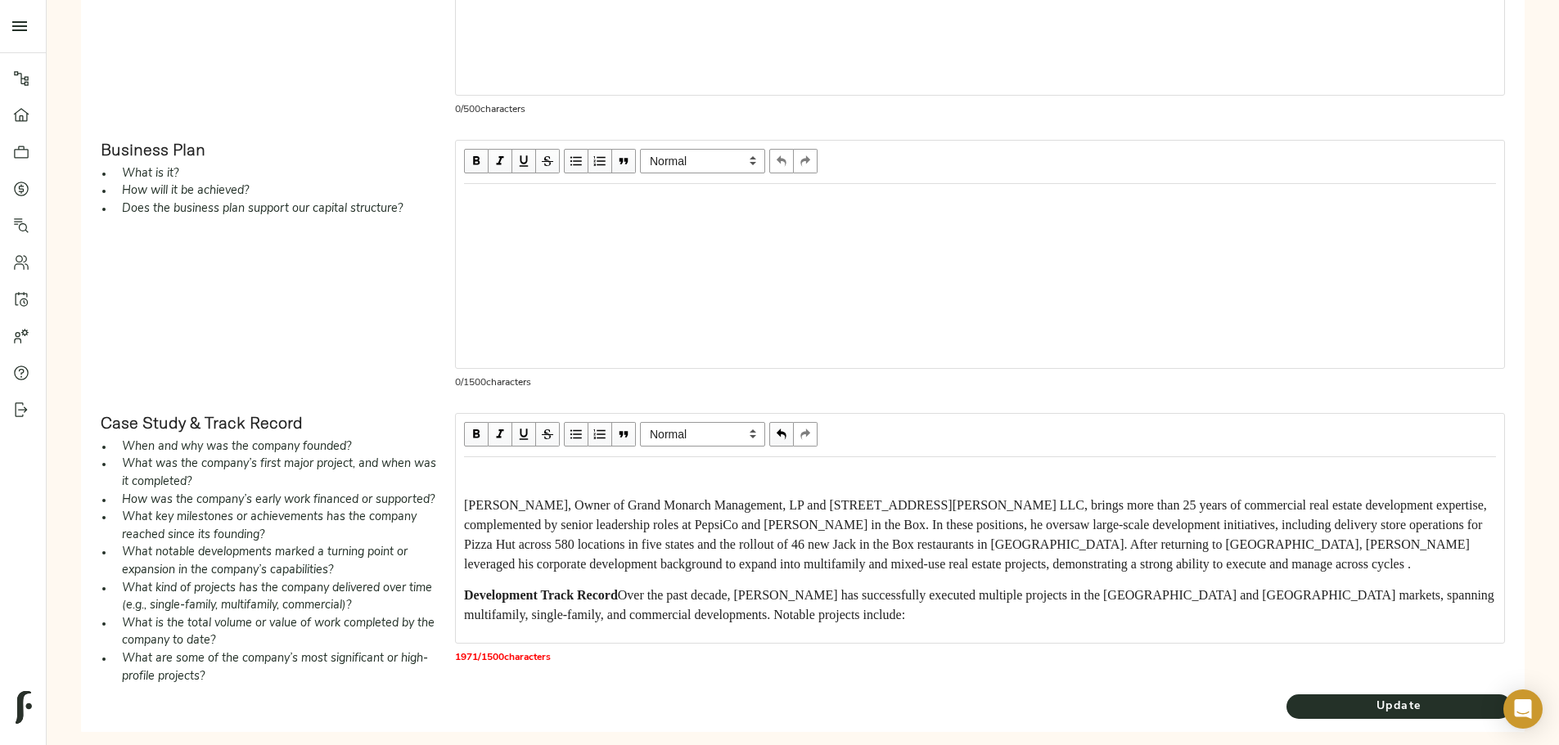
scroll to position [0, 0]
click at [602, 551] on div "[PERSON_NAME], Owner of Grand Monarch Management, LP and [STREET_ADDRESS][PERSO…" at bounding box center [980, 550] width 1046 height 184
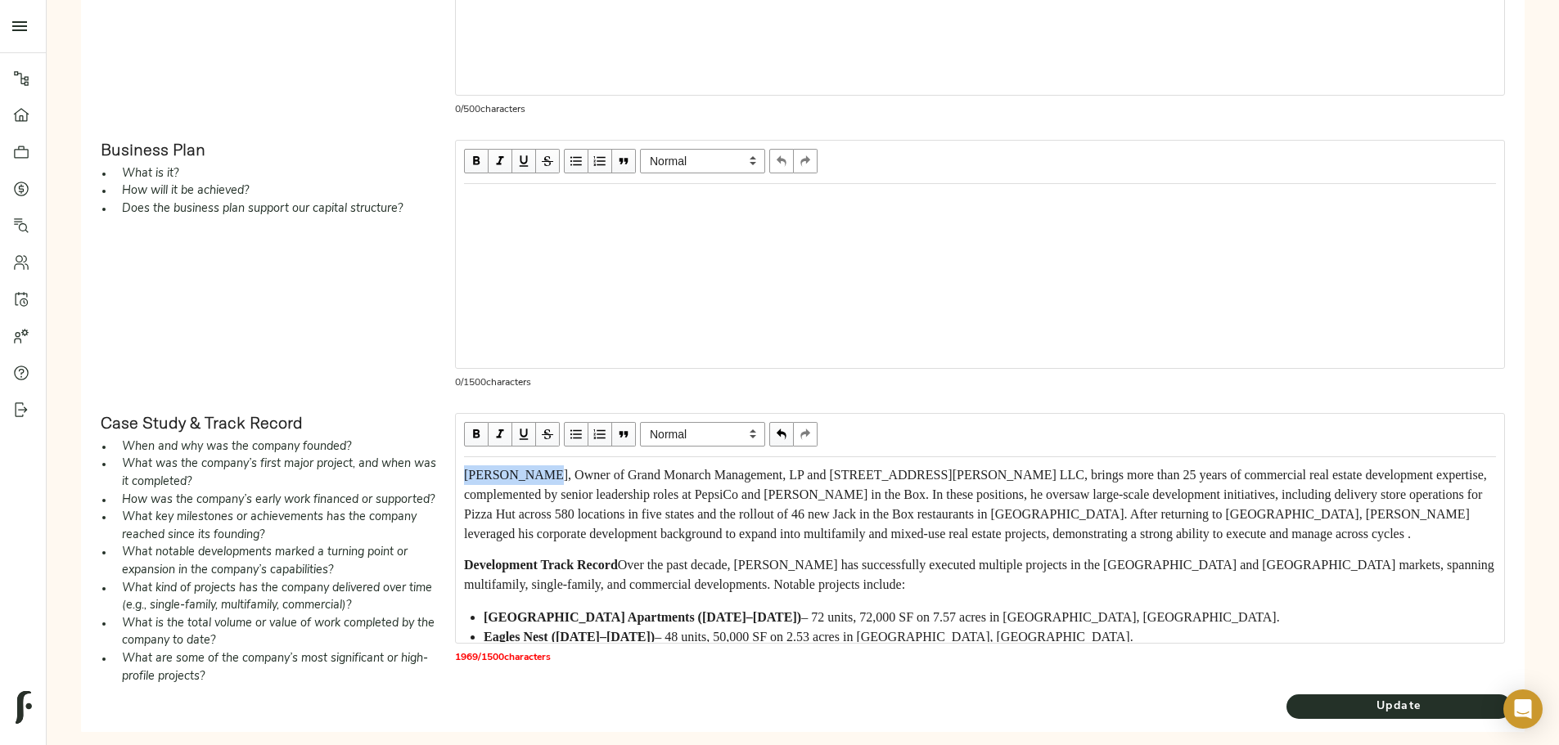
drag, startPoint x: 605, startPoint y: 518, endPoint x: 685, endPoint y: 515, distance: 80.3
click at [685, 515] on span "[PERSON_NAME], Owner of Grand Monarch Management, LP and [STREET_ADDRESS][PERSO…" at bounding box center [977, 504] width 1026 height 73
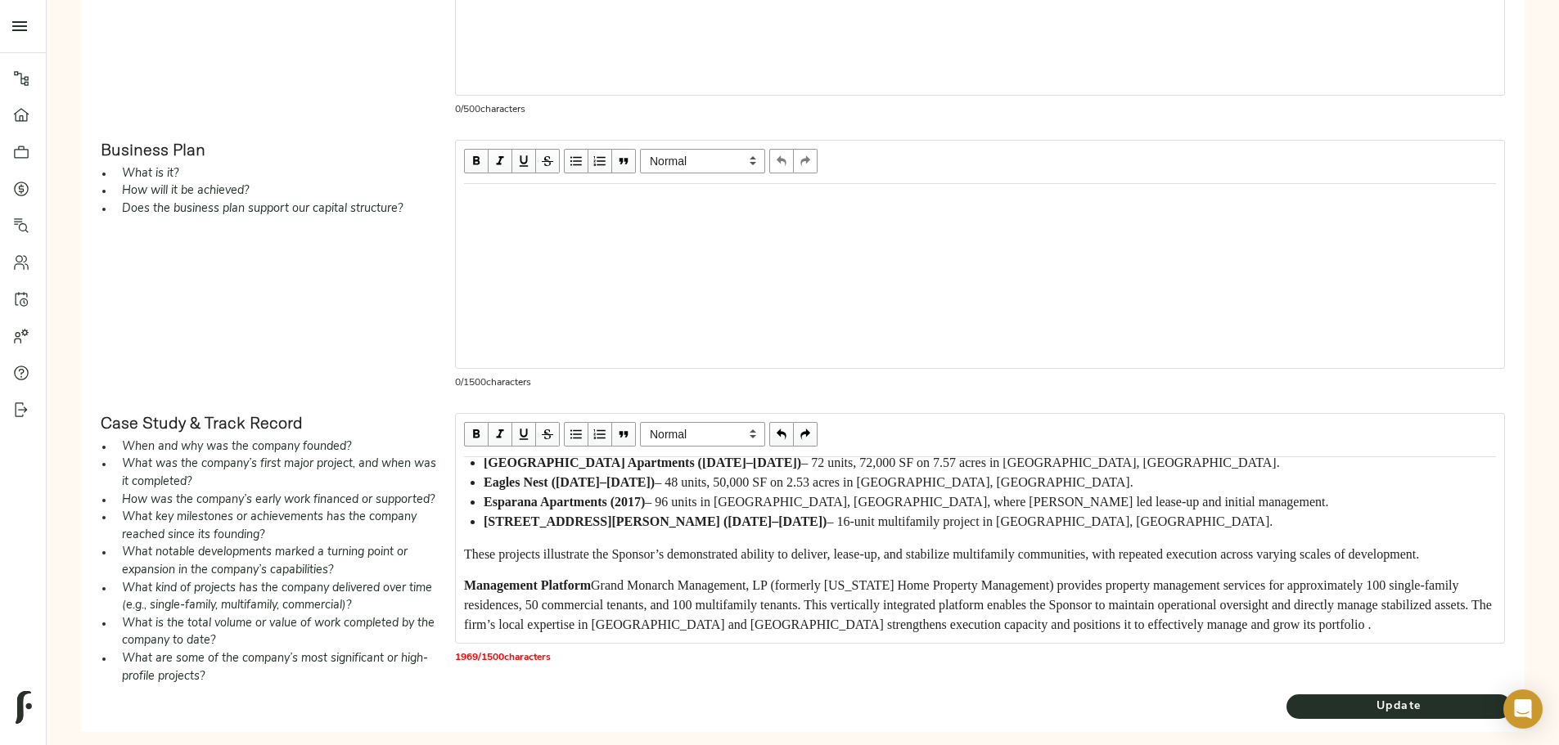
scroll to position [387, 0]
click at [605, 561] on span "These projects illustrate the Sponsor’s demonstrated ability to deliver, lease-…" at bounding box center [941, 554] width 955 height 14
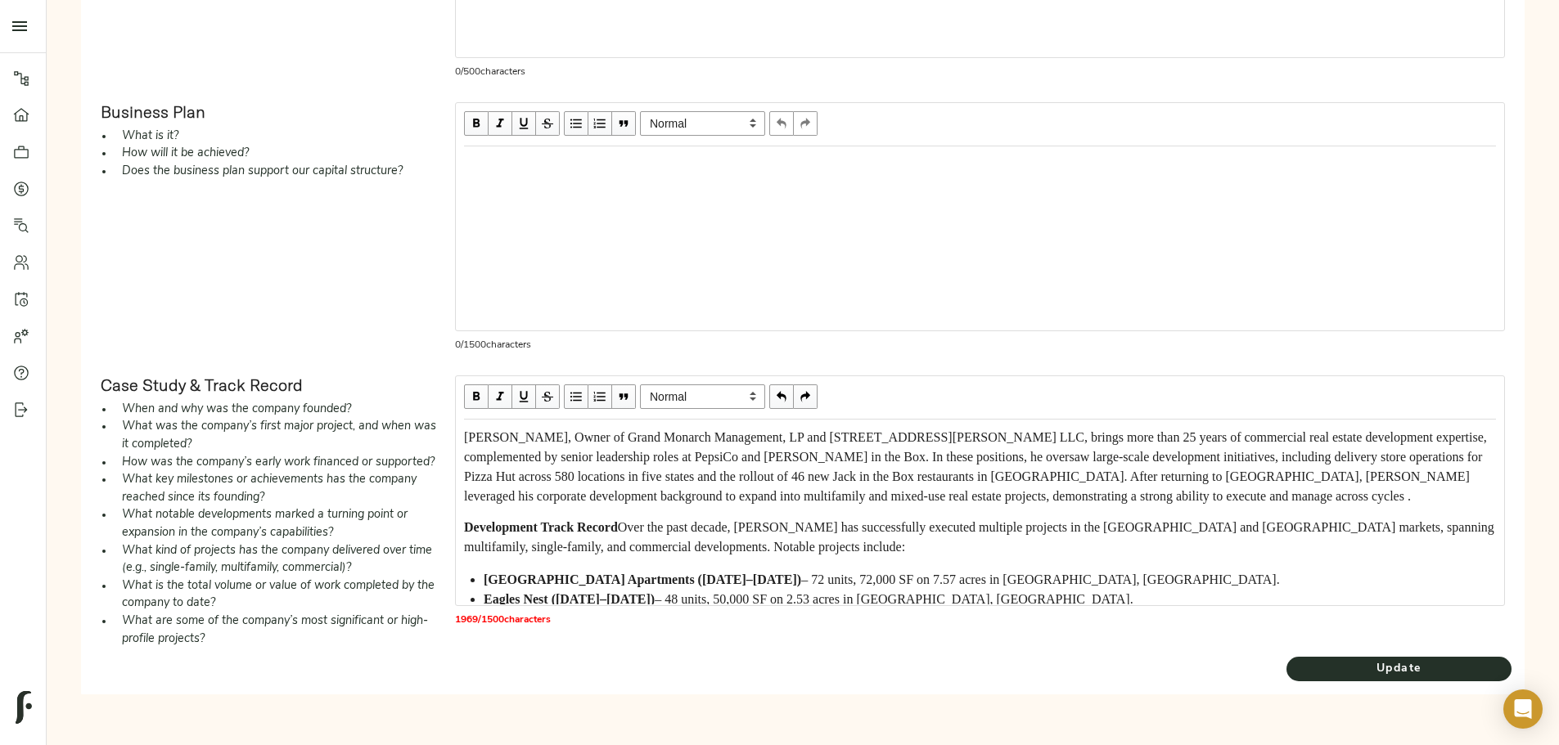
scroll to position [818, 0]
click at [1286, 680] on span "Update" at bounding box center [1398, 669] width 225 height 20
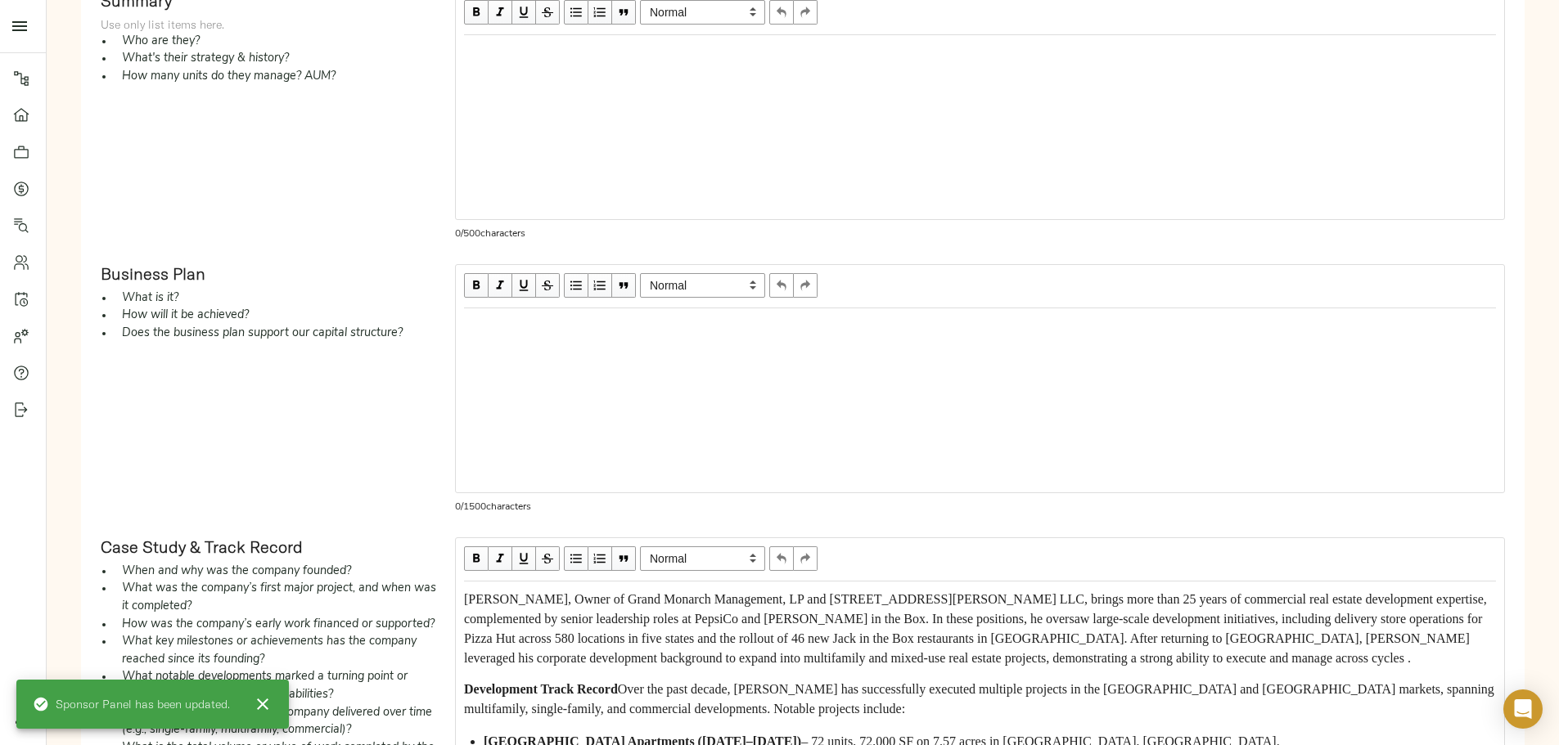
scroll to position [573, 0]
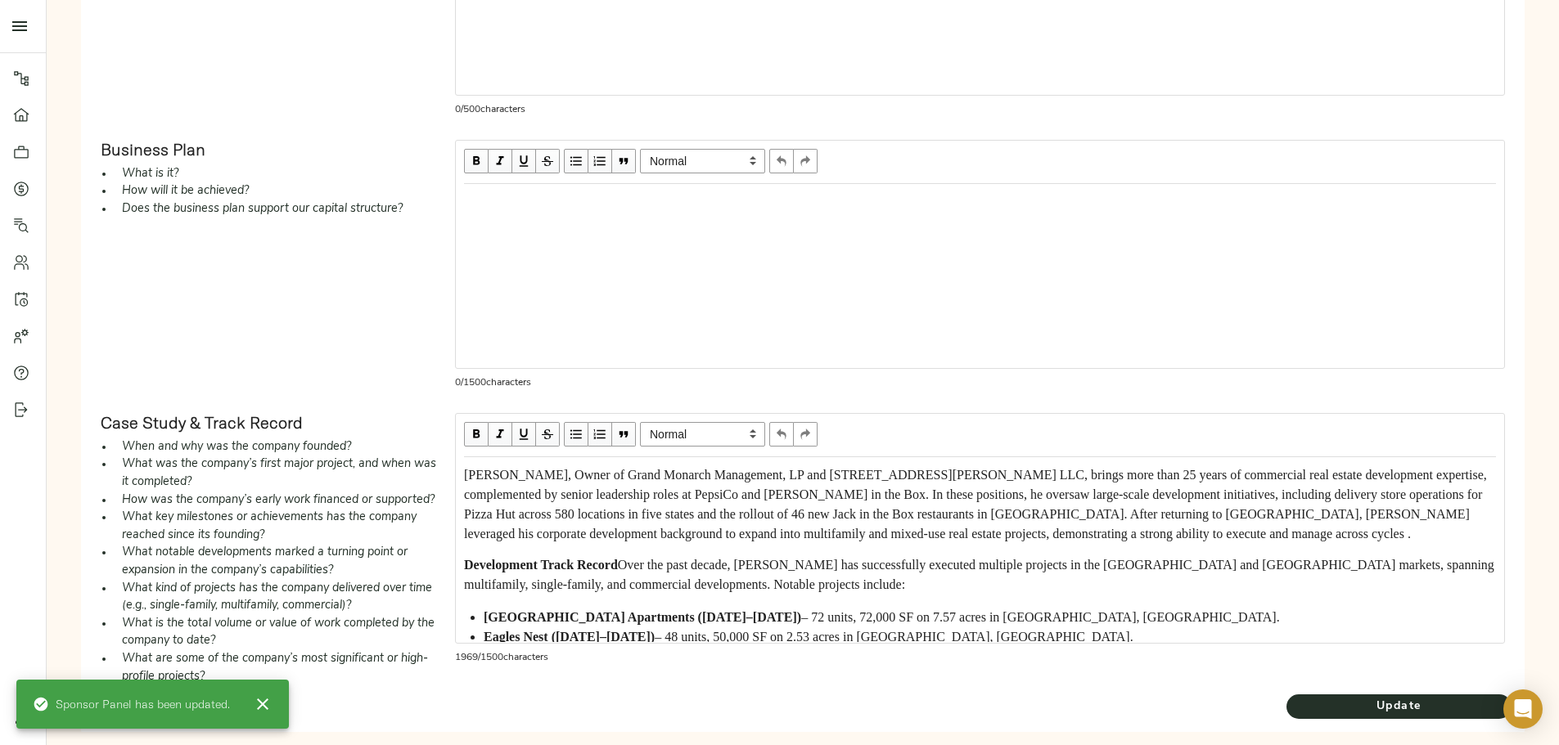
drag, startPoint x: 992, startPoint y: 640, endPoint x: 1002, endPoint y: 640, distance: 9.8
click at [992, 541] on span "[PERSON_NAME], Owner of Grand Monarch Management, LP and [STREET_ADDRESS][PERSO…" at bounding box center [977, 504] width 1026 height 73
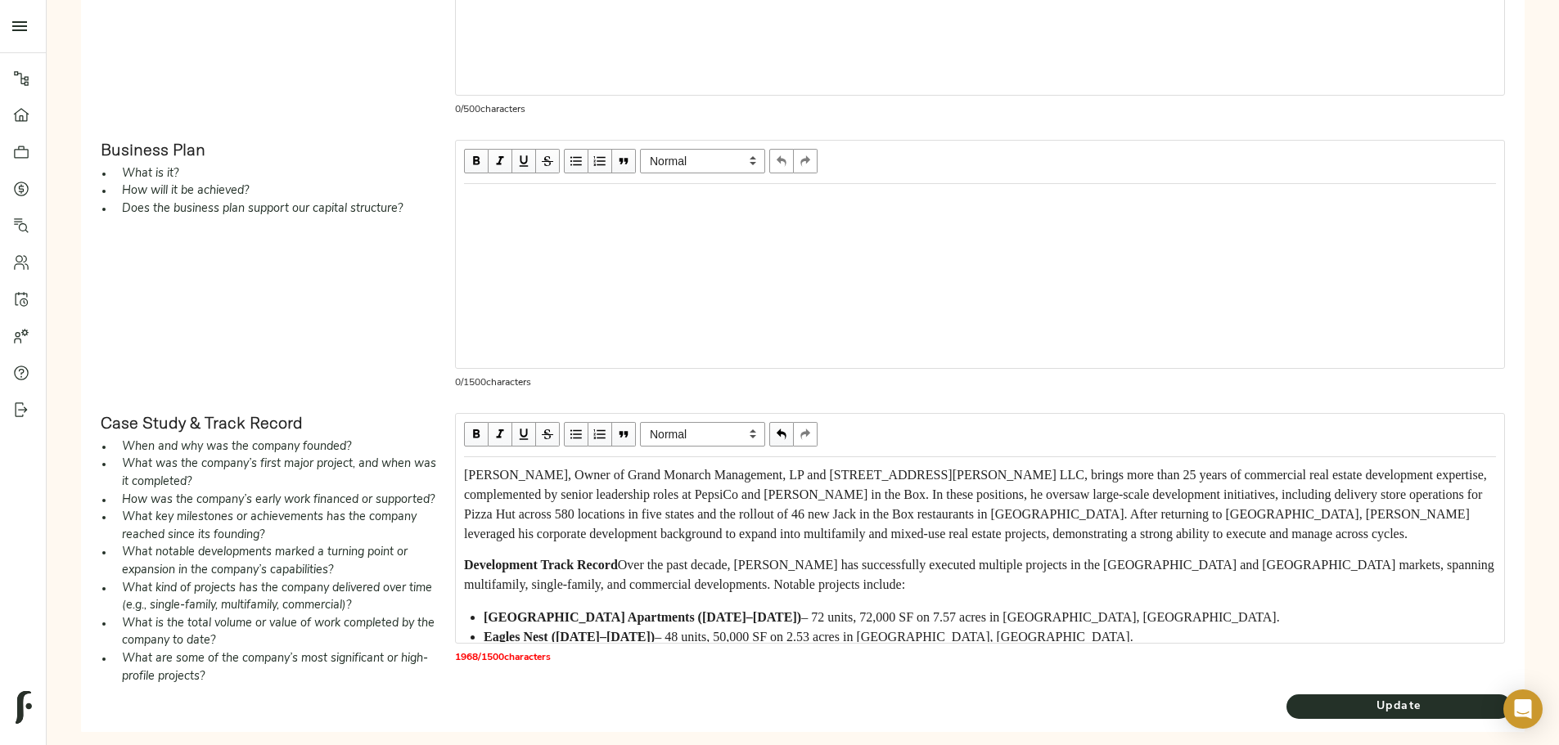
click at [802, 595] on div "Development Track Record Over the past decade, [PERSON_NAME] has successfully e…" at bounding box center [980, 575] width 1032 height 39
click at [1181, 544] on div "[PERSON_NAME], Owner of Grand Monarch Management, LP and [STREET_ADDRESS][PERSO…" at bounding box center [980, 505] width 1032 height 79
click at [1165, 541] on span "[PERSON_NAME], Owner of Grand Monarch Management, LP and [STREET_ADDRESS][PERSO…" at bounding box center [977, 504] width 1026 height 73
click at [1210, 580] on div "[PERSON_NAME], Owner of Grand Monarch Management, LP and [STREET_ADDRESS][PERSO…" at bounding box center [980, 550] width 1046 height 184
click at [1202, 541] on span "[PERSON_NAME], Owner of Grand Monarch Management, LP and [STREET_ADDRESS][PERSO…" at bounding box center [977, 504] width 1026 height 73
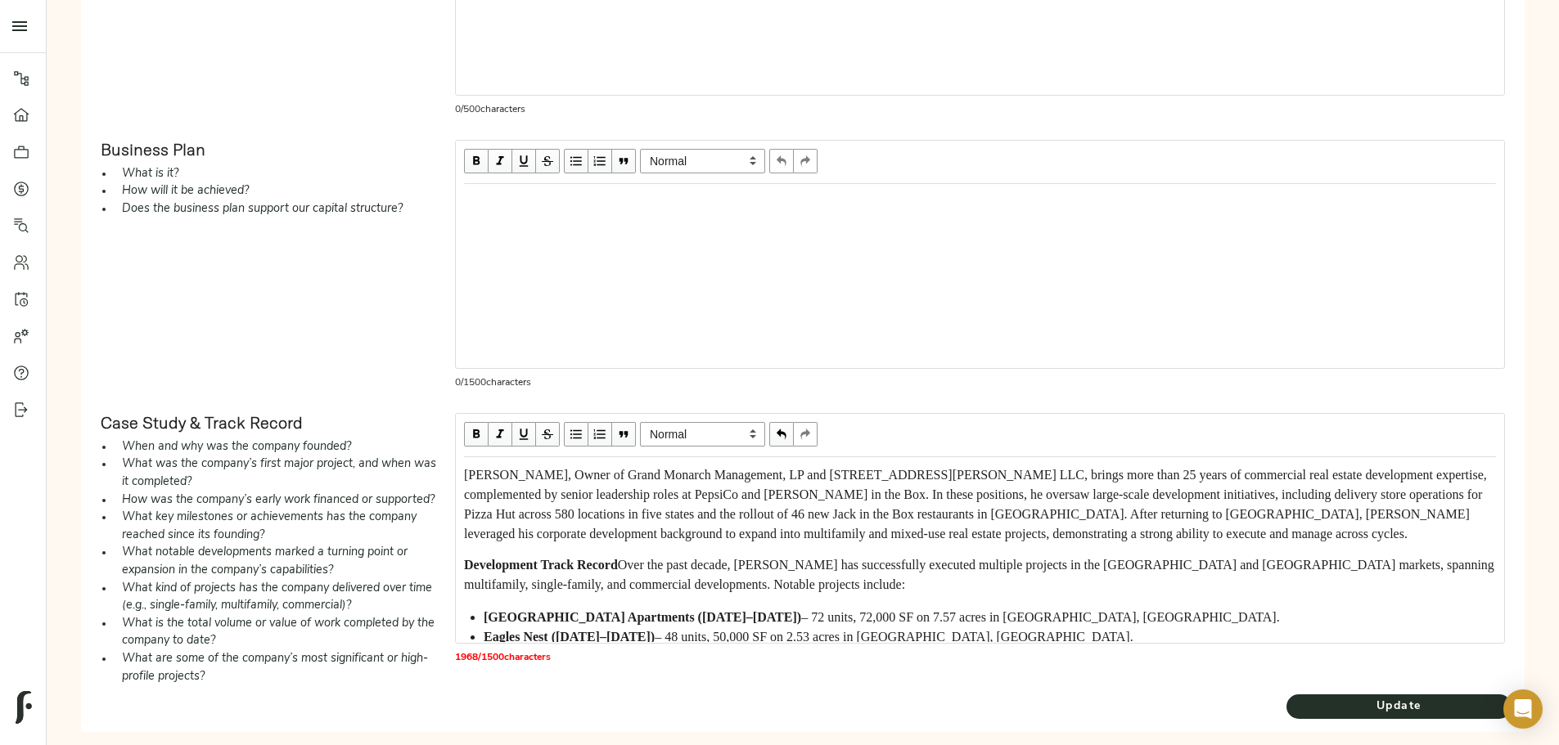
click at [1181, 544] on div "[PERSON_NAME], Owner of Grand Monarch Management, LP and [STREET_ADDRESS][PERSO…" at bounding box center [980, 505] width 1032 height 79
click at [716, 212] on div "Edit text" at bounding box center [980, 202] width 1032 height 20
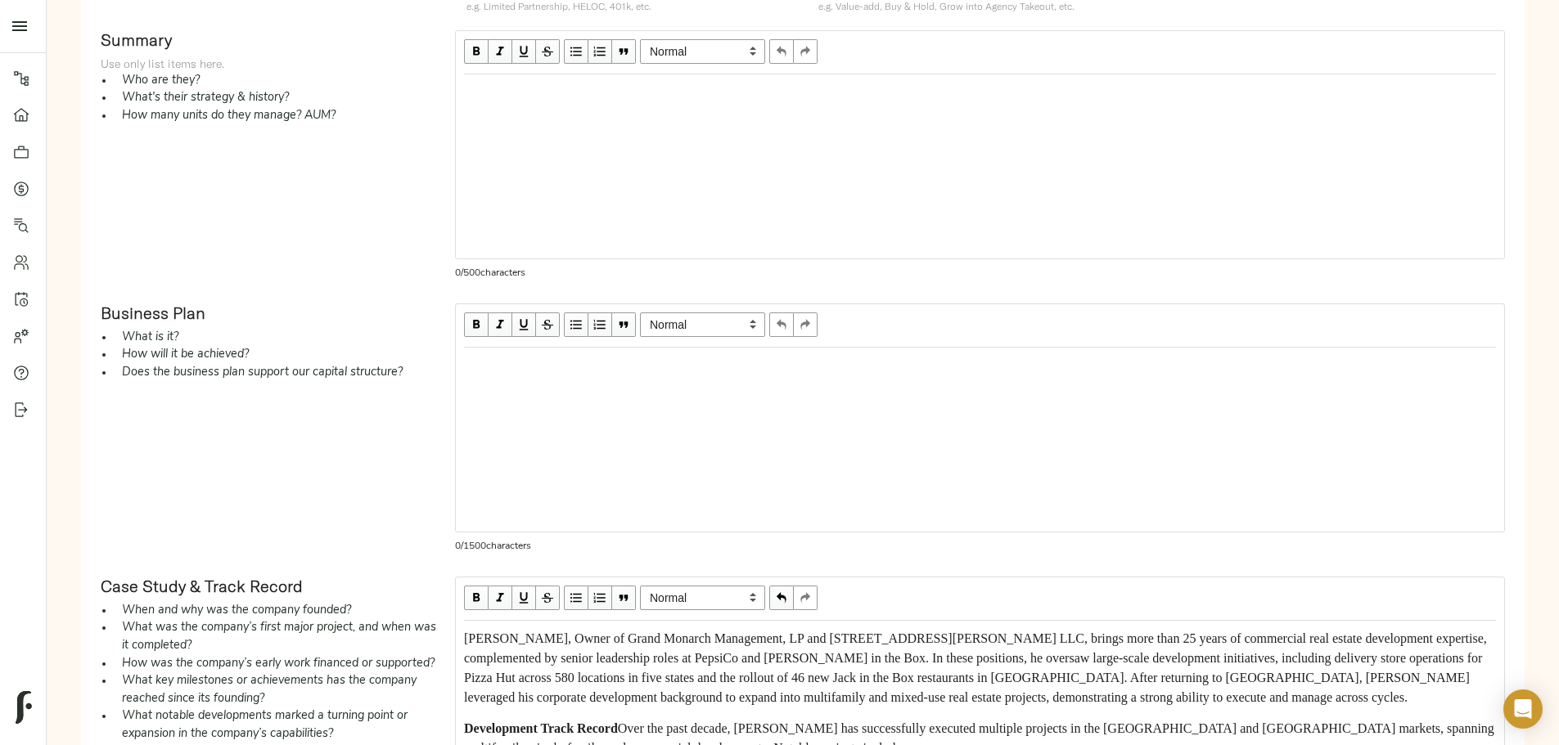
scroll to position [327, 0]
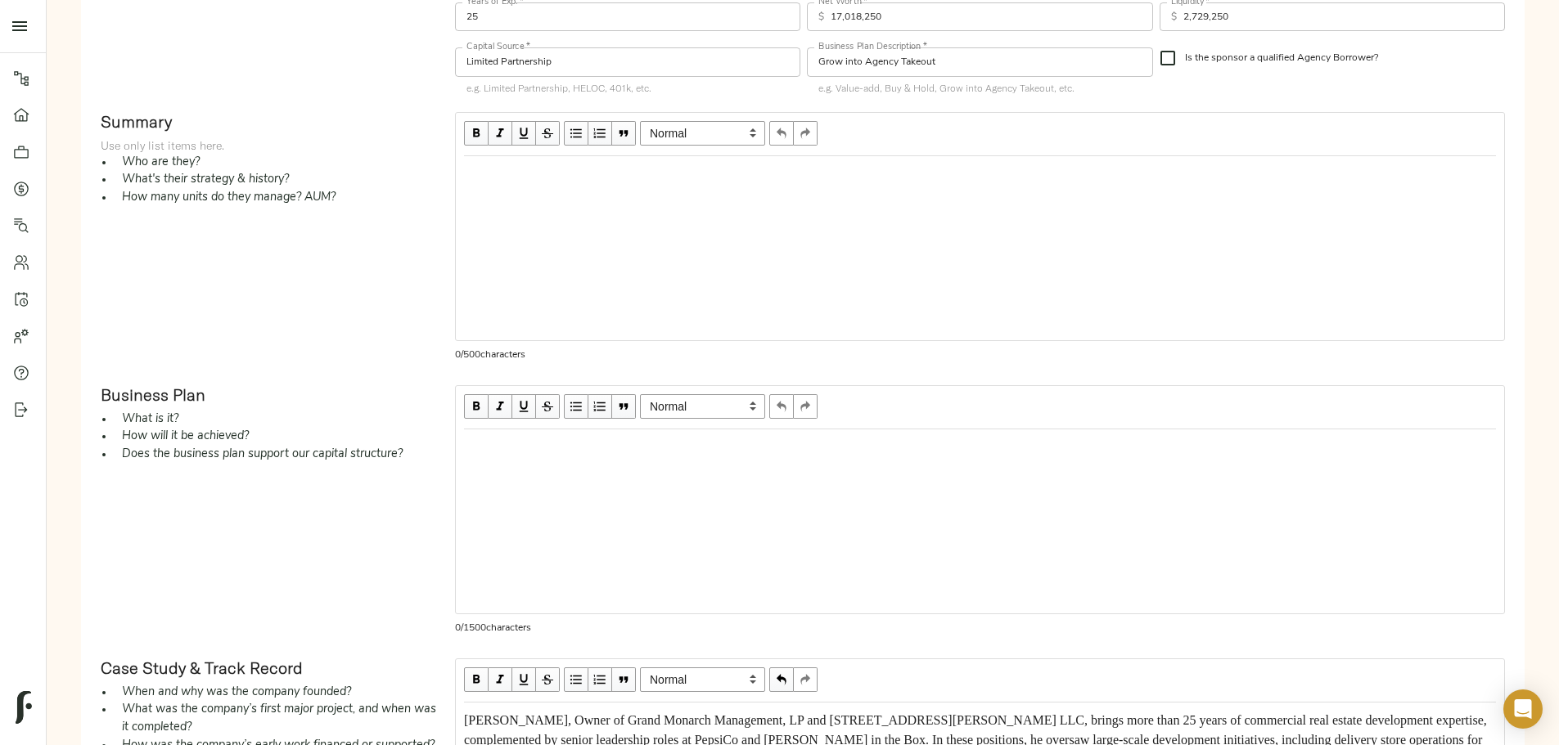
click at [645, 184] on div "Edit text" at bounding box center [980, 174] width 1032 height 20
drag, startPoint x: 635, startPoint y: 215, endPoint x: 650, endPoint y: 209, distance: 15.8
click at [635, 184] on div "Edit text" at bounding box center [980, 174] width 1032 height 20
click at [585, 142] on span "button" at bounding box center [576, 133] width 18 height 18
click at [912, 184] on div "[PERSON_NAME] (the "Sponsor" or "Sponsorship")" at bounding box center [990, 174] width 1012 height 20
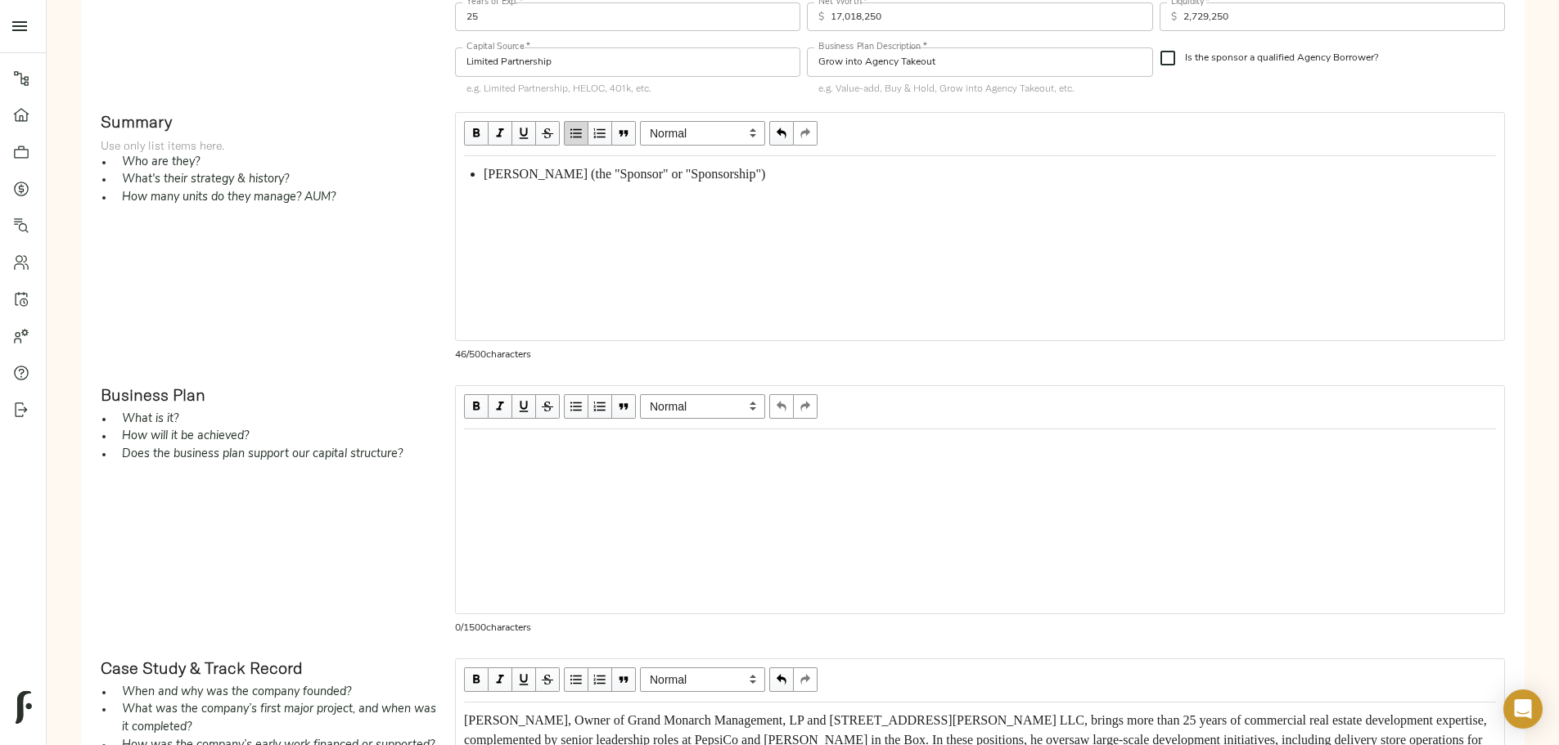
click at [907, 184] on div "[PERSON_NAME] (the "Sponsor" or "Sponsorship")" at bounding box center [990, 174] width 1012 height 20
click at [909, 184] on div "[PERSON_NAME] (the "Sponsor" or "Sponsorship")" at bounding box center [990, 174] width 1012 height 20
click at [1041, 181] on span "[PERSON_NAME] (the "Sponsor" or "Sponsorship") is a real estate developer and i…" at bounding box center [762, 174] width 557 height 14
click at [929, 181] on span "[PERSON_NAME] (the "Sponsor" or "Sponsorship") is a real estate developer and i…" at bounding box center [751, 174] width 534 height 14
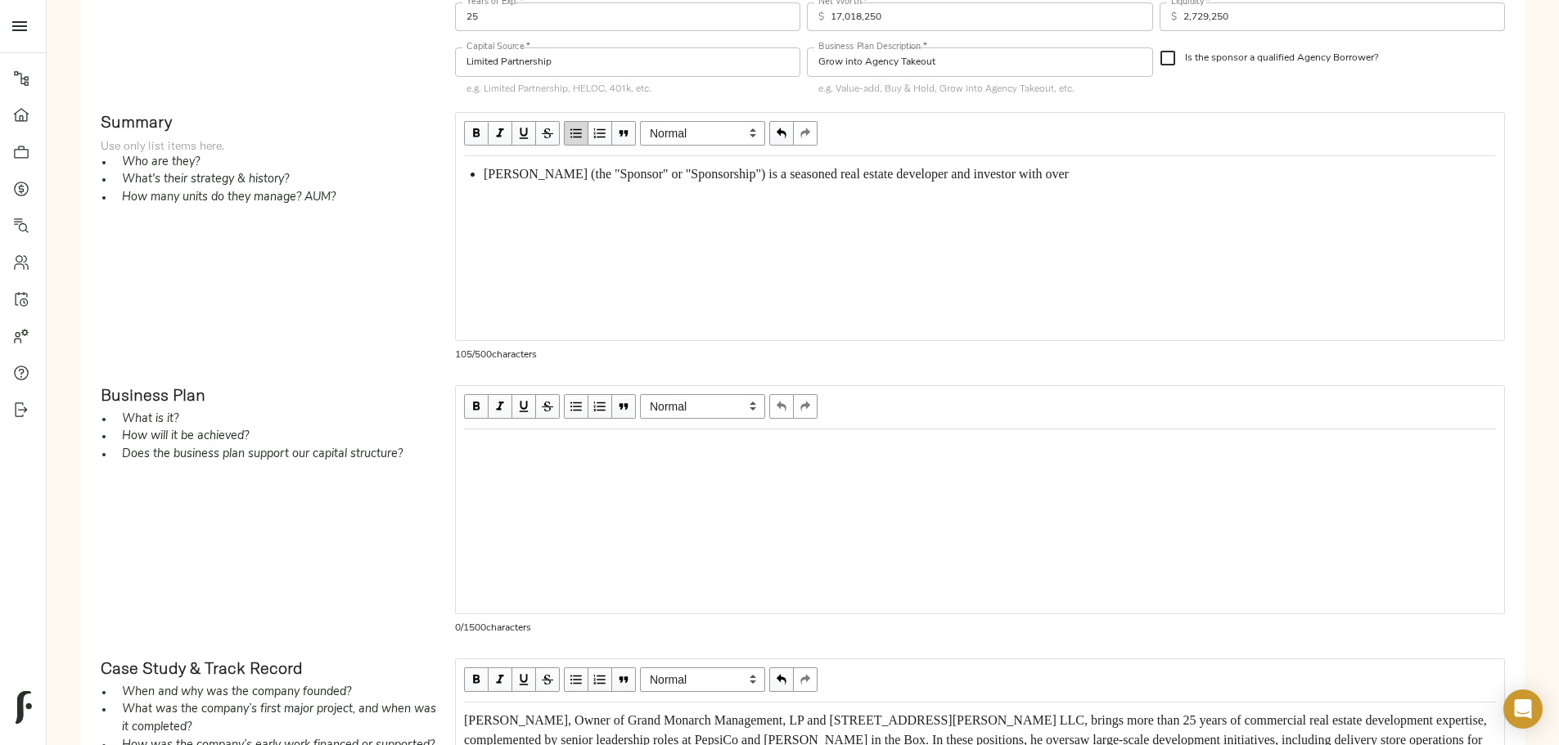
click at [639, 181] on span "[PERSON_NAME] (the "Sponsor" or "Sponsorship") is a seasoned real estate develo…" at bounding box center [776, 174] width 585 height 14
click at [692, 181] on span "[PERSON_NAME] (the "Sponsor" or "Sponsorship") is a seasoned real estate develo…" at bounding box center [825, 174] width 683 height 14
click at [623, 204] on ul "[PERSON_NAME] (the "Sponsor" or "Sponsorship") is a seasoned real estate develo…" at bounding box center [980, 183] width 1032 height 39
click at [691, 181] on span "[PERSON_NAME] (the "Sponsor" or "Sponsorship") is a seasoned real estate develo…" at bounding box center [861, 174] width 754 height 14
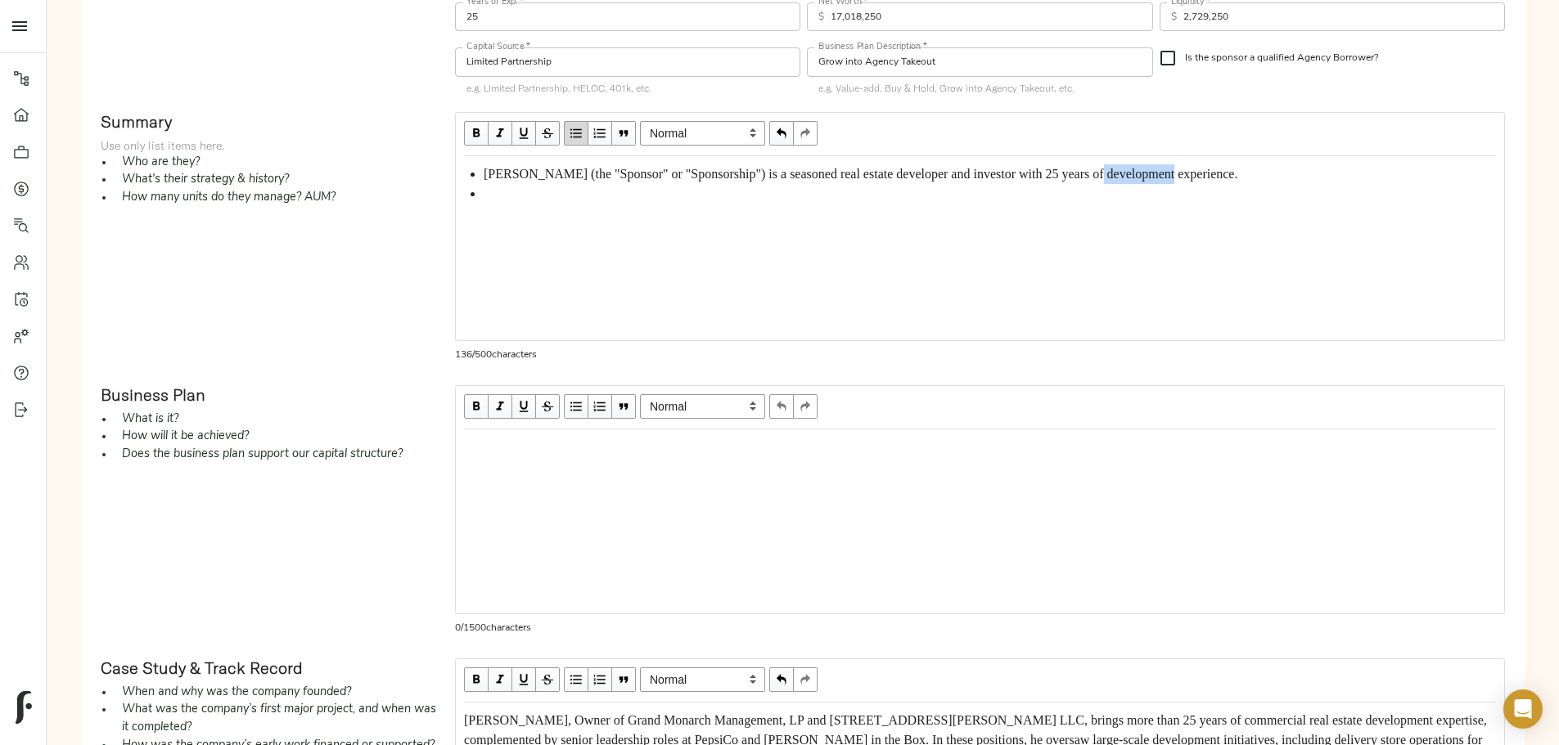
click at [691, 181] on span "[PERSON_NAME] (the "Sponsor" or "Sponsorship") is a seasoned real estate develo…" at bounding box center [861, 174] width 754 height 14
click at [724, 181] on span "[PERSON_NAME] (the "Sponsor" or "Sponsorship") is a seasoned real estate develo…" at bounding box center [861, 174] width 754 height 14
click at [623, 204] on ul "[PERSON_NAME] (the "Sponsor" or "Sponsorship") is a seasoned real estate develo…" at bounding box center [980, 183] width 1032 height 39
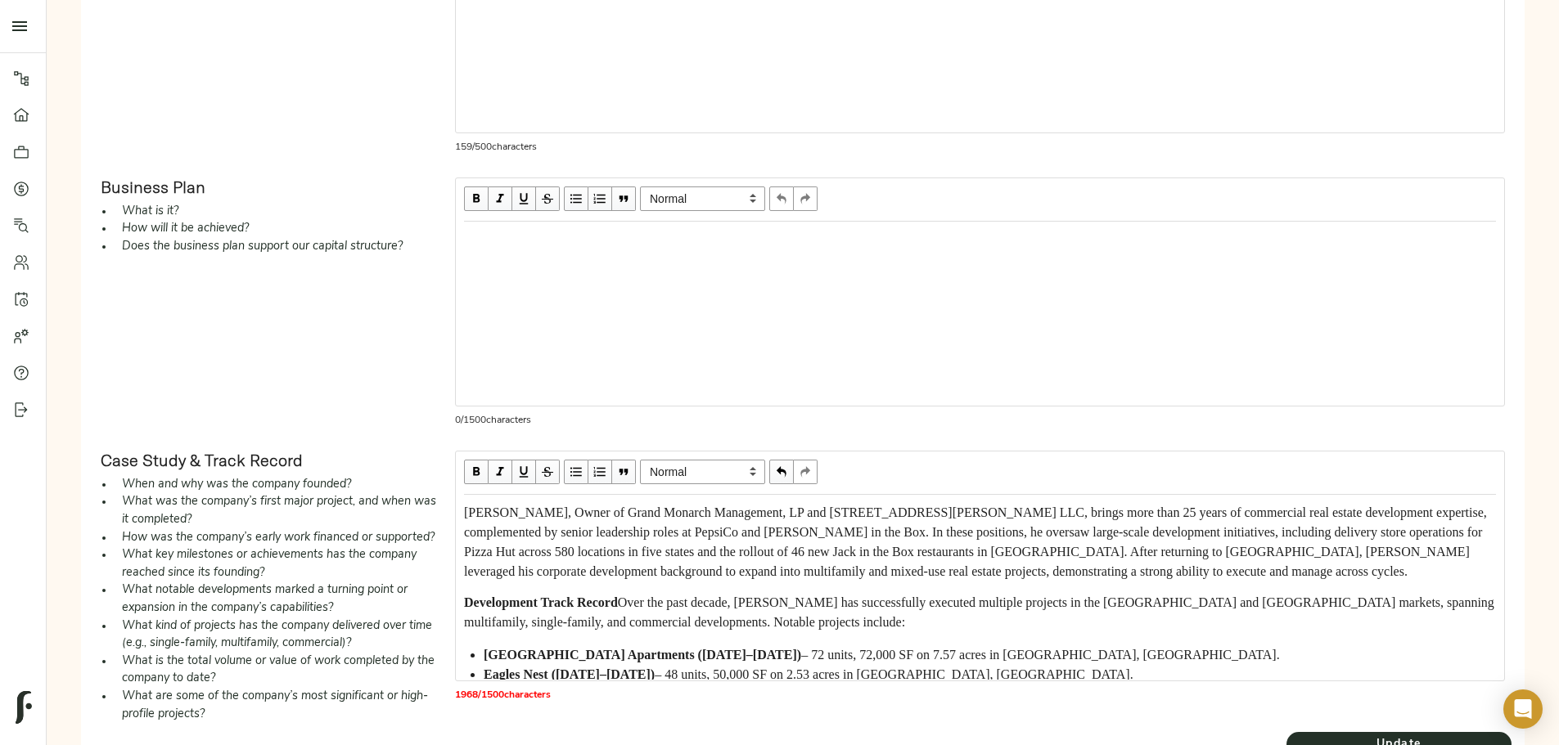
scroll to position [409, 0]
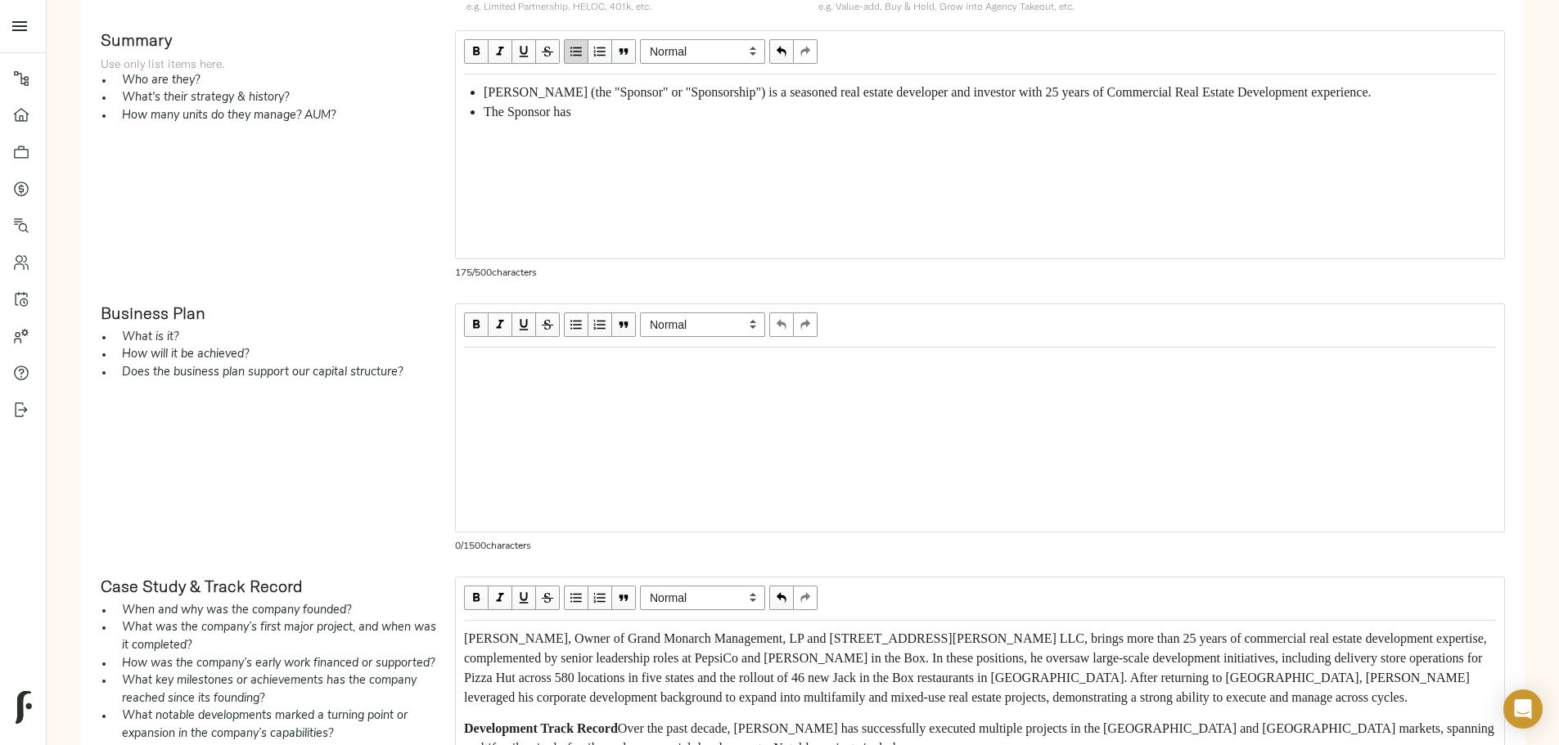
click at [571, 119] on span "The Sponsor has" at bounding box center [528, 112] width 88 height 14
click at [1009, 122] on div "The Sponsor has been both the Developer and General Contractor" at bounding box center [990, 112] width 1012 height 20
click at [1015, 122] on div "The Sponsor has been both the Developer and General Contractor" at bounding box center [990, 112] width 1012 height 20
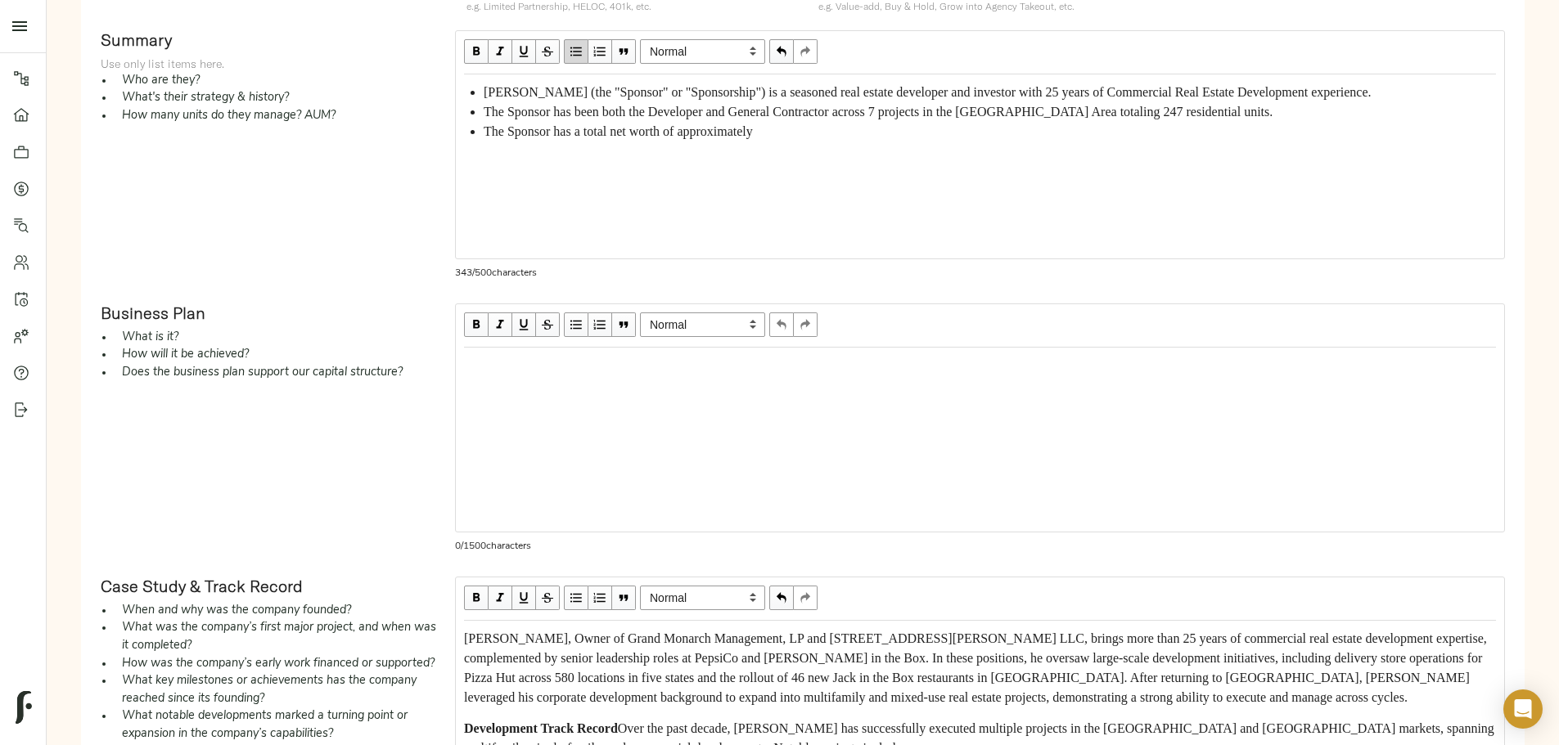
click at [923, 142] on div "The Sponsor has a total net worth of approximately" at bounding box center [990, 132] width 1012 height 20
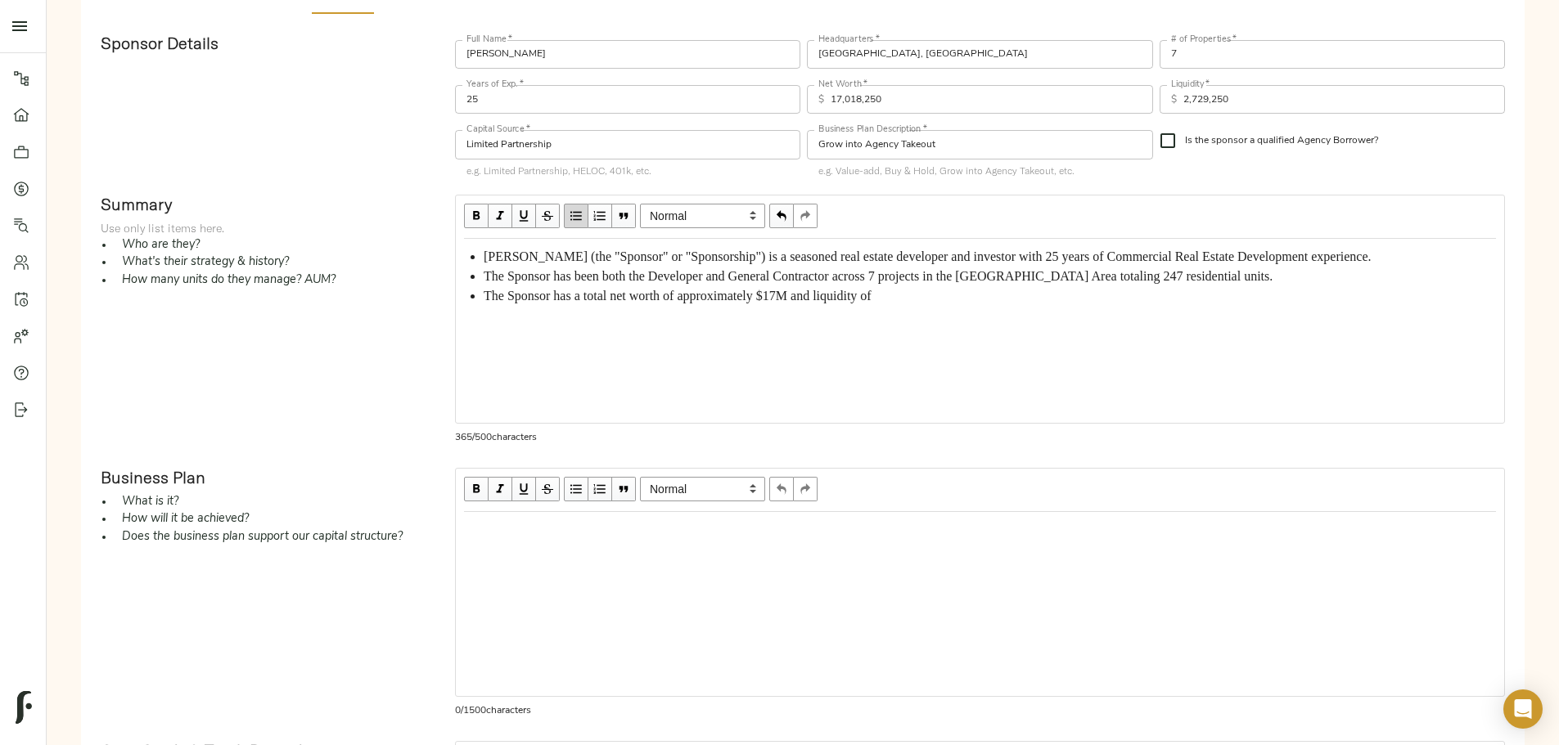
scroll to position [245, 0]
click at [871, 302] on span "The Sponsor has a total net worth of approximately $17M and liquidity of" at bounding box center [678, 295] width 388 height 14
click at [1078, 305] on div "The Sponsor has a total net worth of approximately $17.0M and liquidity of" at bounding box center [990, 296] width 1012 height 20
click at [929, 302] on span "The Sponsor has a total net worth of approximately $17.0M and liquidity of $2.7…" at bounding box center [706, 295] width 445 height 14
click at [1135, 305] on div "The Sponsor has a total net worth of approximately $17.01M and liquidity of $2.…" at bounding box center [990, 296] width 1012 height 20
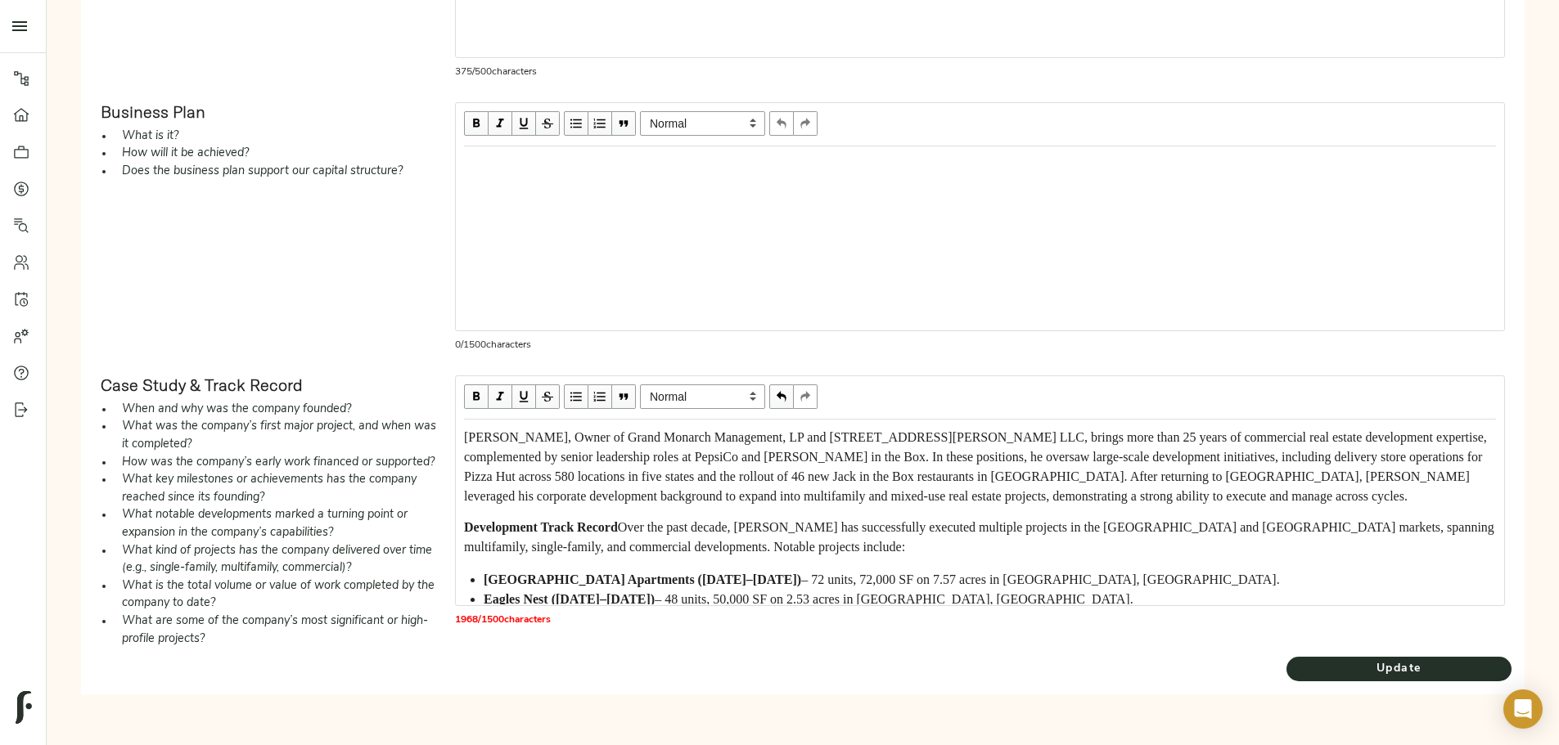
scroll to position [828, 0]
click at [1286, 673] on span "Update" at bounding box center [1398, 669] width 225 height 20
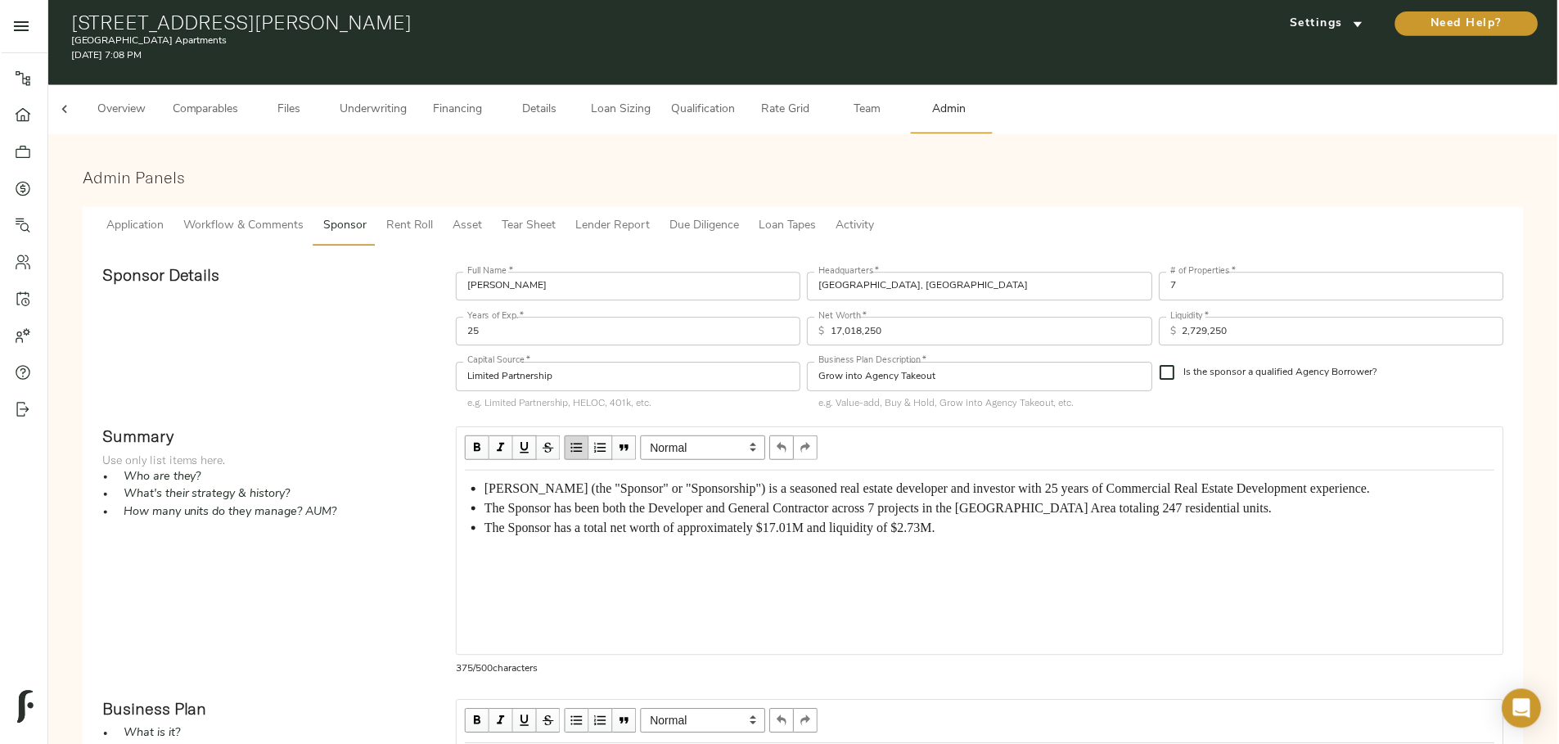
scroll to position [0, 0]
